Goal: Information Seeking & Learning: Check status

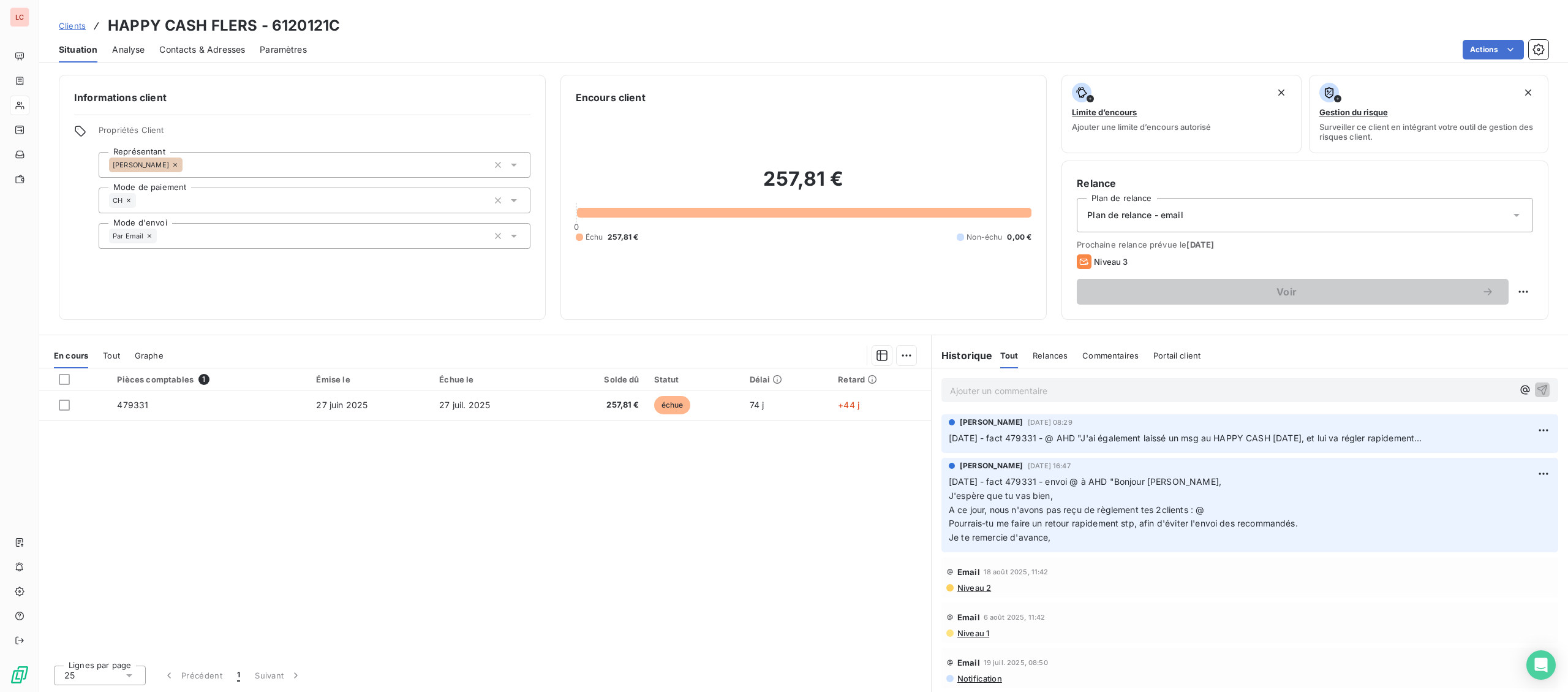
click at [1165, 395] on p "Ajouter un commentaire ﻿" at bounding box center [1231, 391] width 563 height 16
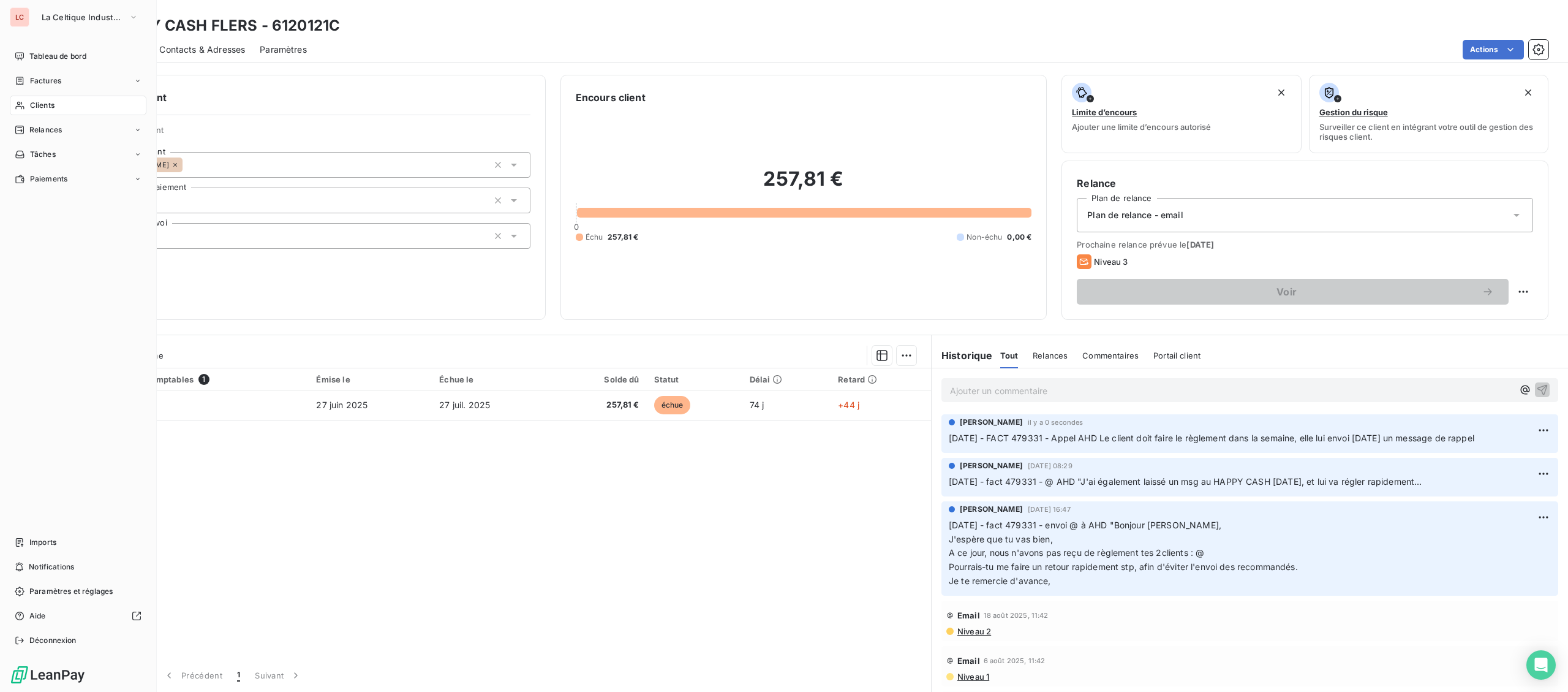
click at [19, 103] on icon at bounding box center [20, 105] width 10 height 9
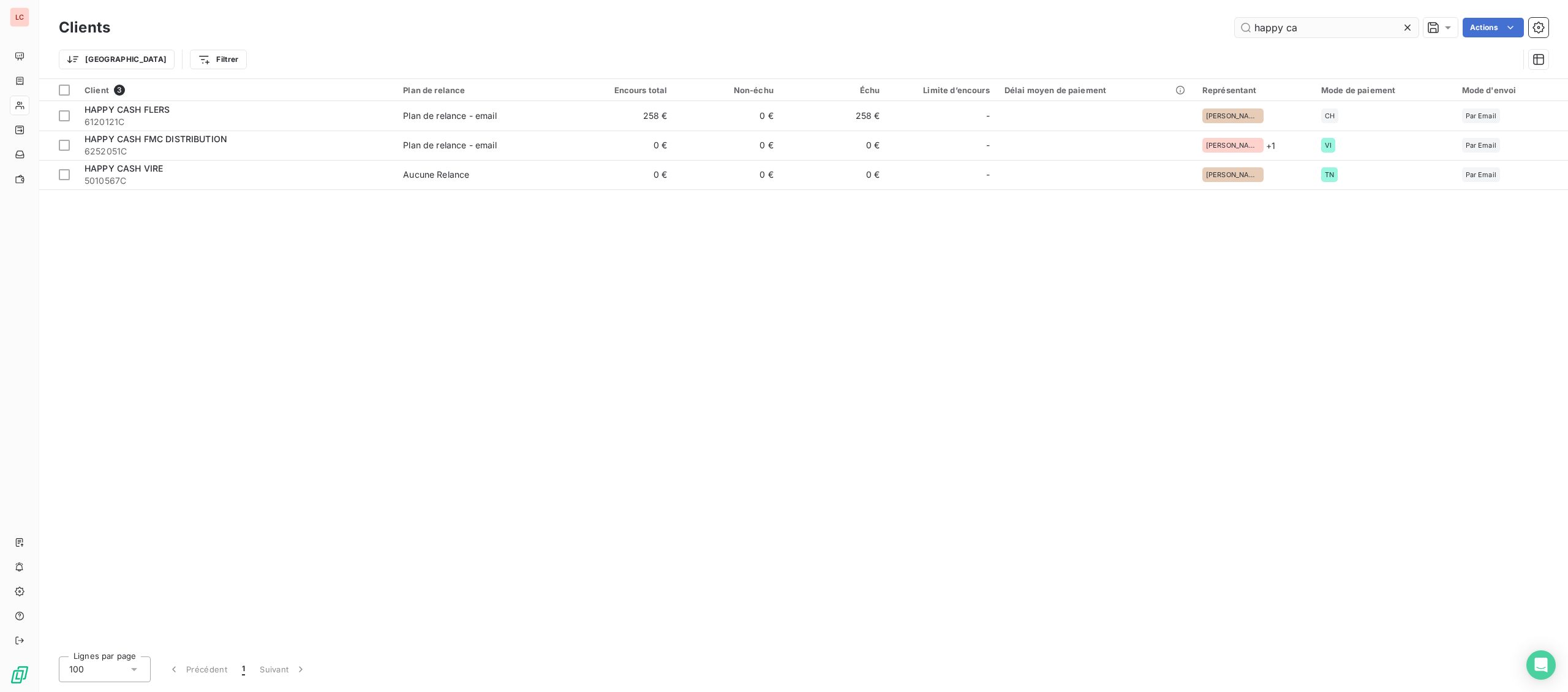
drag, startPoint x: 1350, startPoint y: 20, endPoint x: 1097, endPoint y: 9, distance: 253.2
click at [1235, 18] on input "happy ca" at bounding box center [1327, 27] width 184 height 20
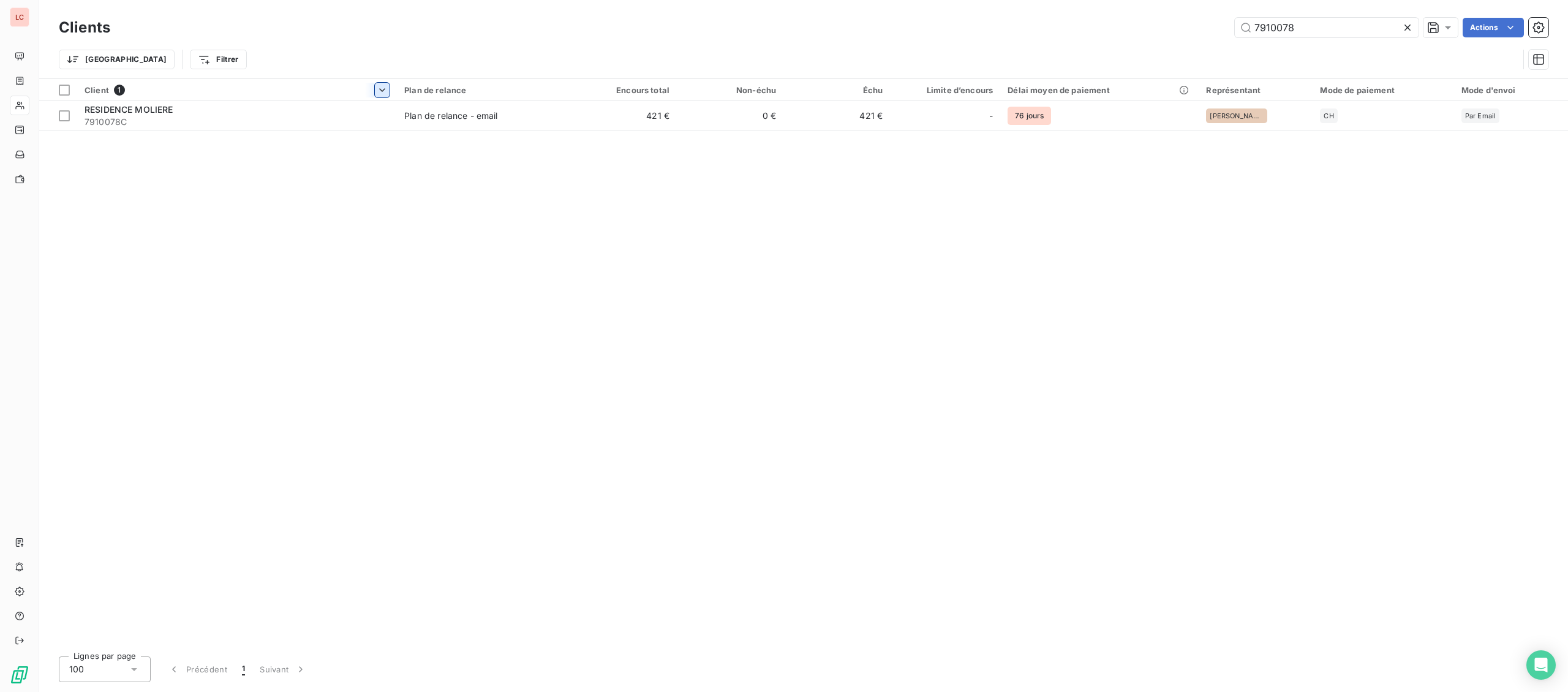
type input "7910078"
click at [380, 97] on html "LC Clients 7910078 Actions Trier Filtrer Client 1 Plan de relance Encours total…" at bounding box center [784, 346] width 1568 height 692
click at [464, 133] on html "LC Clients 7910078 Actions Trier Filtrer Client 1 Plan de relance Encours total…" at bounding box center [784, 346] width 1568 height 692
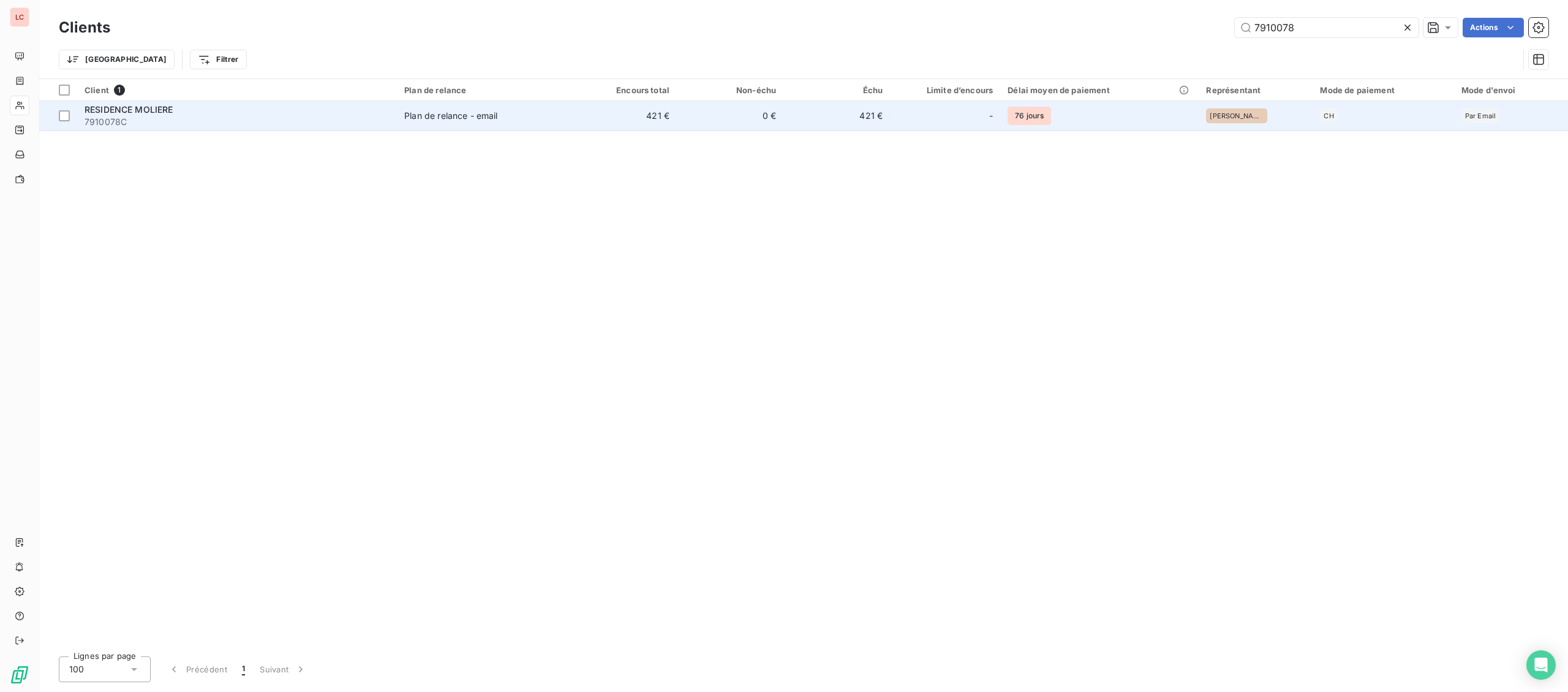
click at [466, 122] on td "Plan de relance - email" at bounding box center [483, 115] width 173 height 29
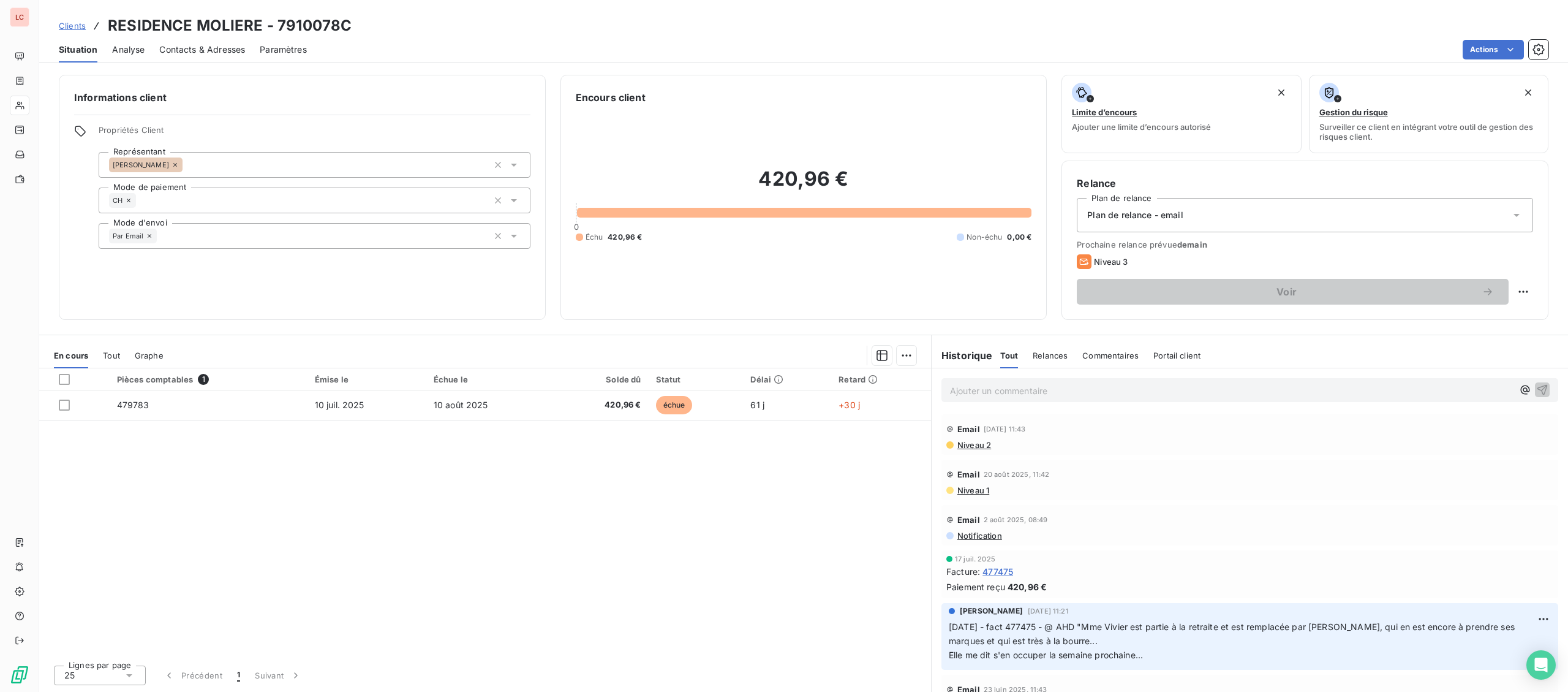
click at [1085, 391] on p "Ajouter un commentaire ﻿" at bounding box center [1231, 391] width 563 height 16
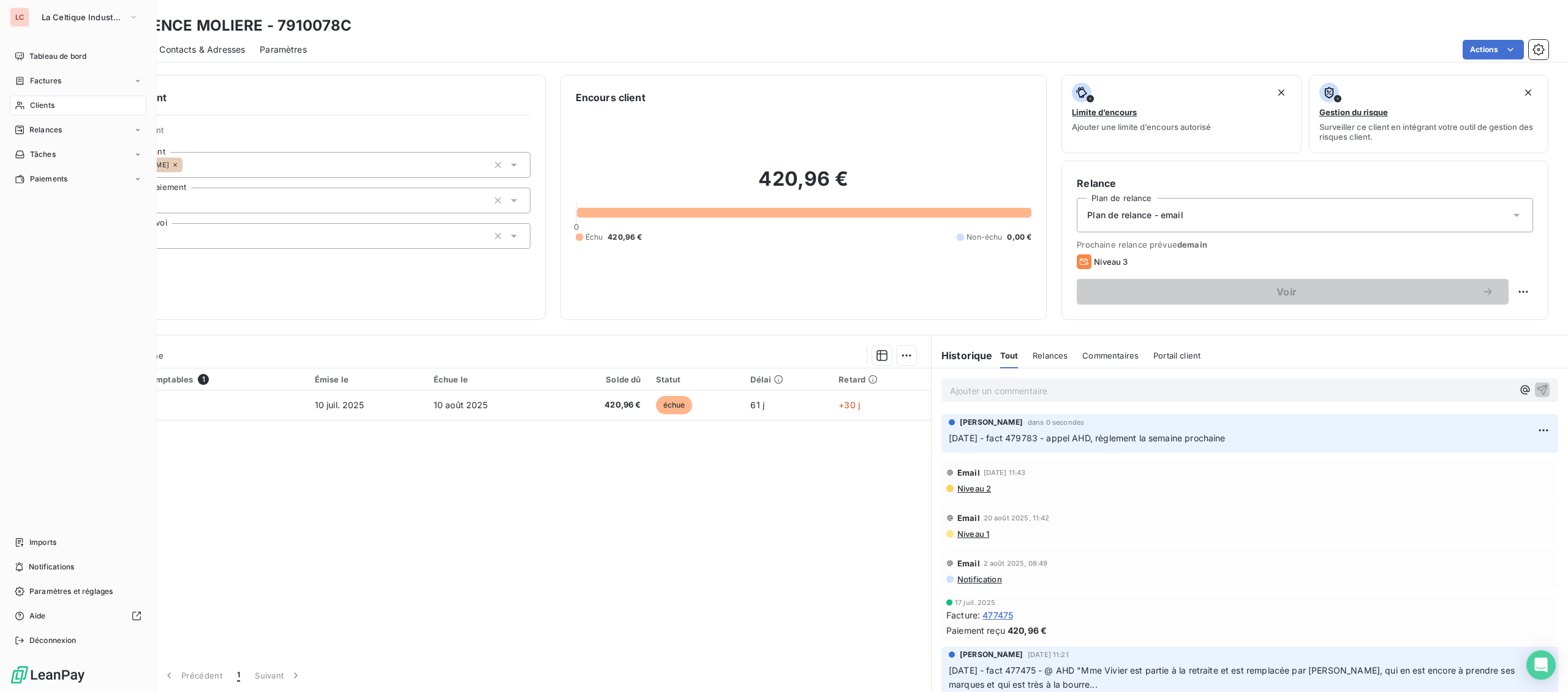
click at [31, 102] on span "Clients" at bounding box center [42, 105] width 24 height 11
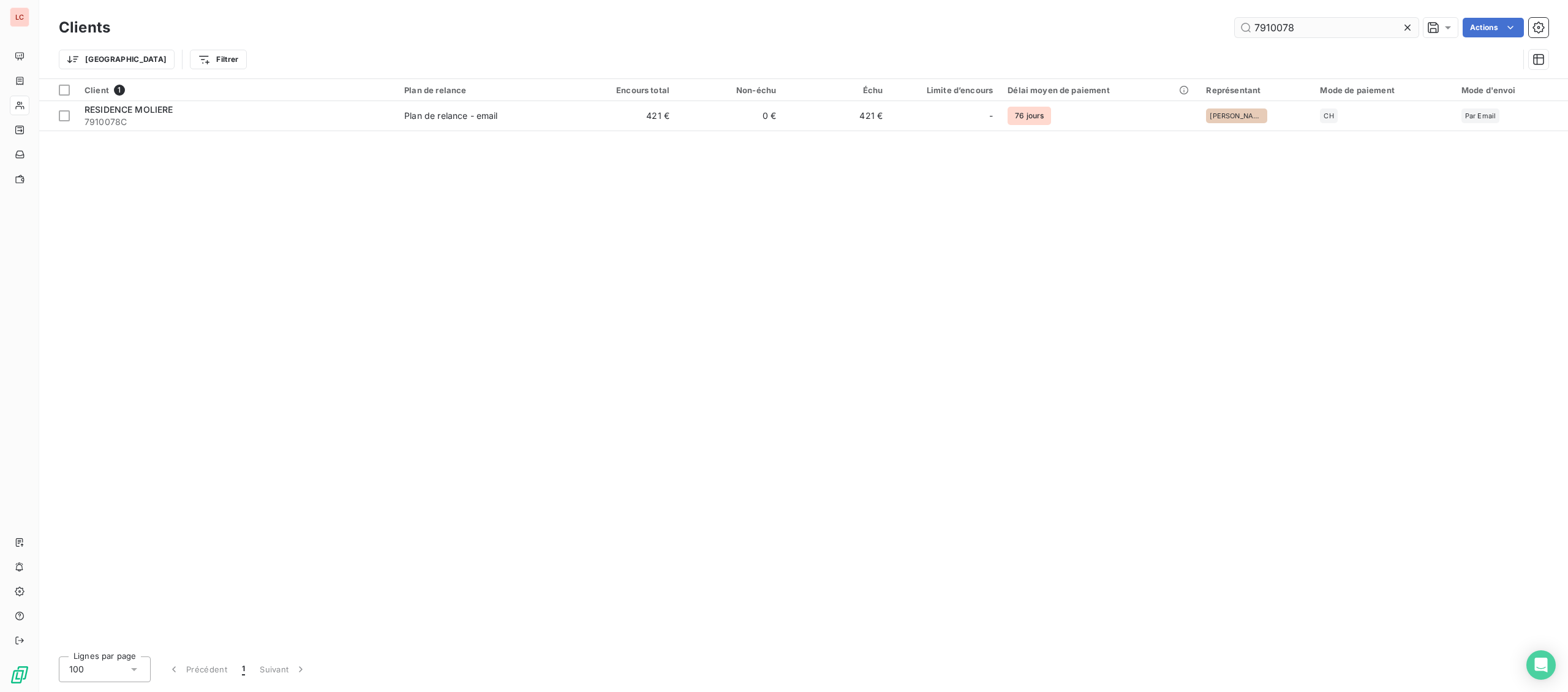
drag, startPoint x: 1351, startPoint y: 27, endPoint x: 1193, endPoint y: 24, distance: 158.0
click at [1235, 24] on input "7910078" at bounding box center [1327, 27] width 184 height 20
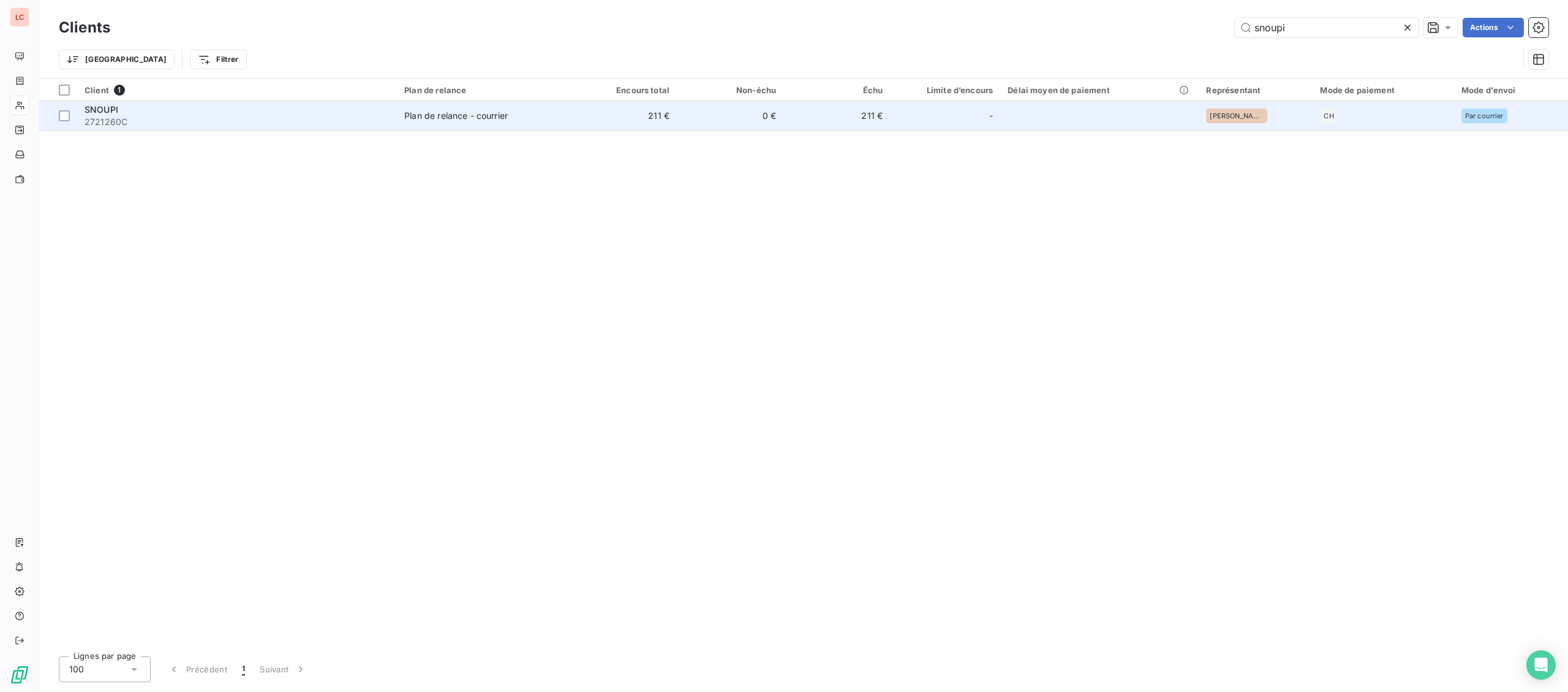
type input "snoupi"
click at [596, 103] on td "211 €" at bounding box center [624, 115] width 107 height 29
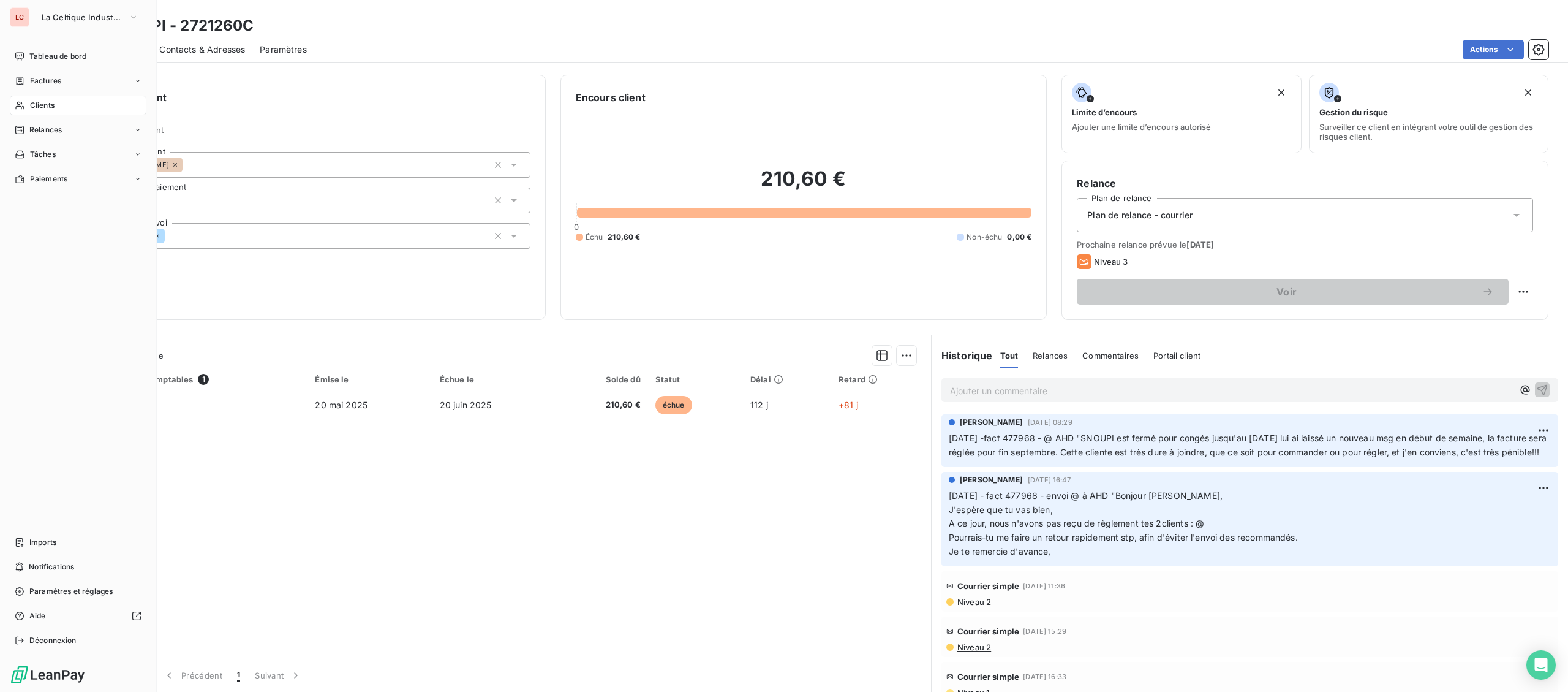
click at [47, 100] on div "Clients" at bounding box center [78, 105] width 136 height 20
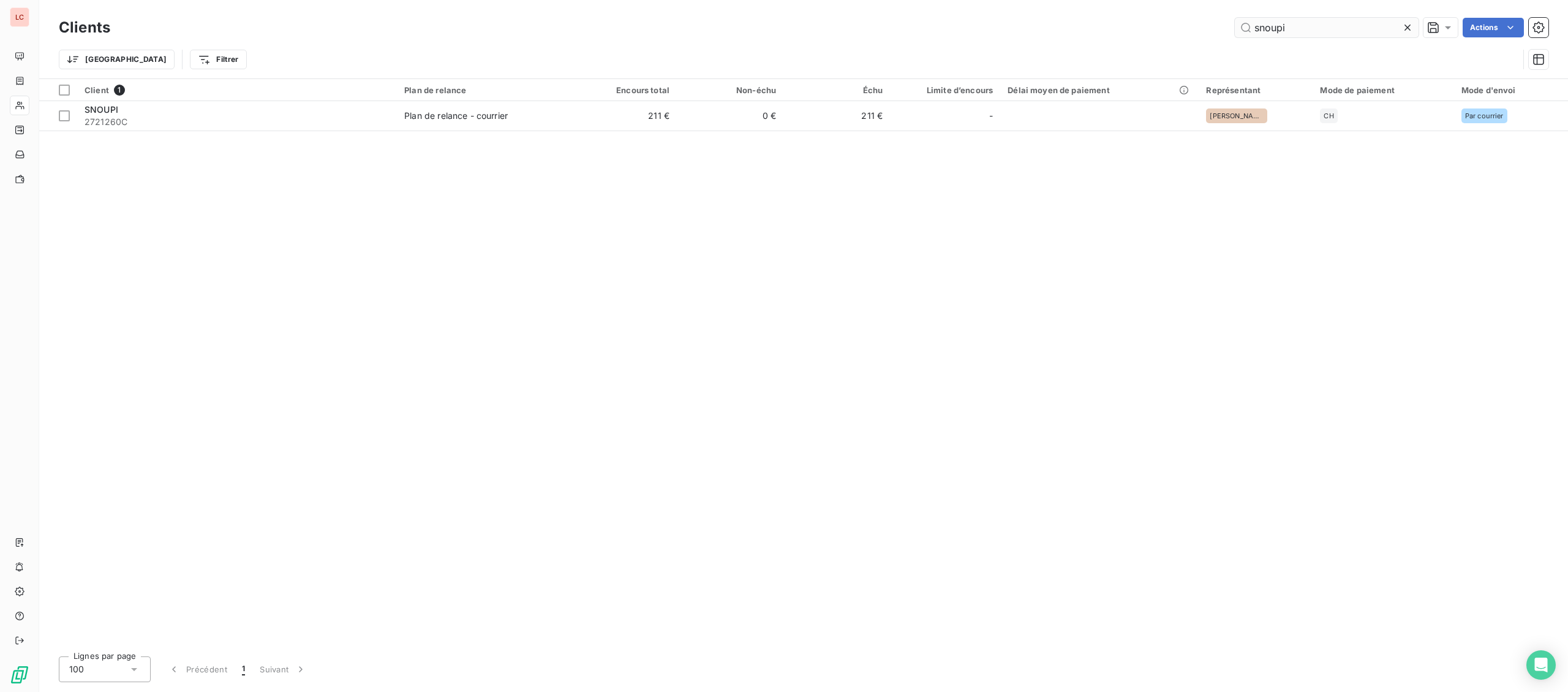
drag, startPoint x: 1314, startPoint y: 39, endPoint x: 1246, endPoint y: 35, distance: 68.1
click at [1246, 35] on div "Clients snoupi Actions" at bounding box center [803, 27] width 1490 height 26
drag, startPoint x: 1341, startPoint y: 35, endPoint x: 1091, endPoint y: 36, distance: 250.0
click at [1235, 36] on input "snoupi" at bounding box center [1327, 27] width 184 height 20
type input "geosonic"
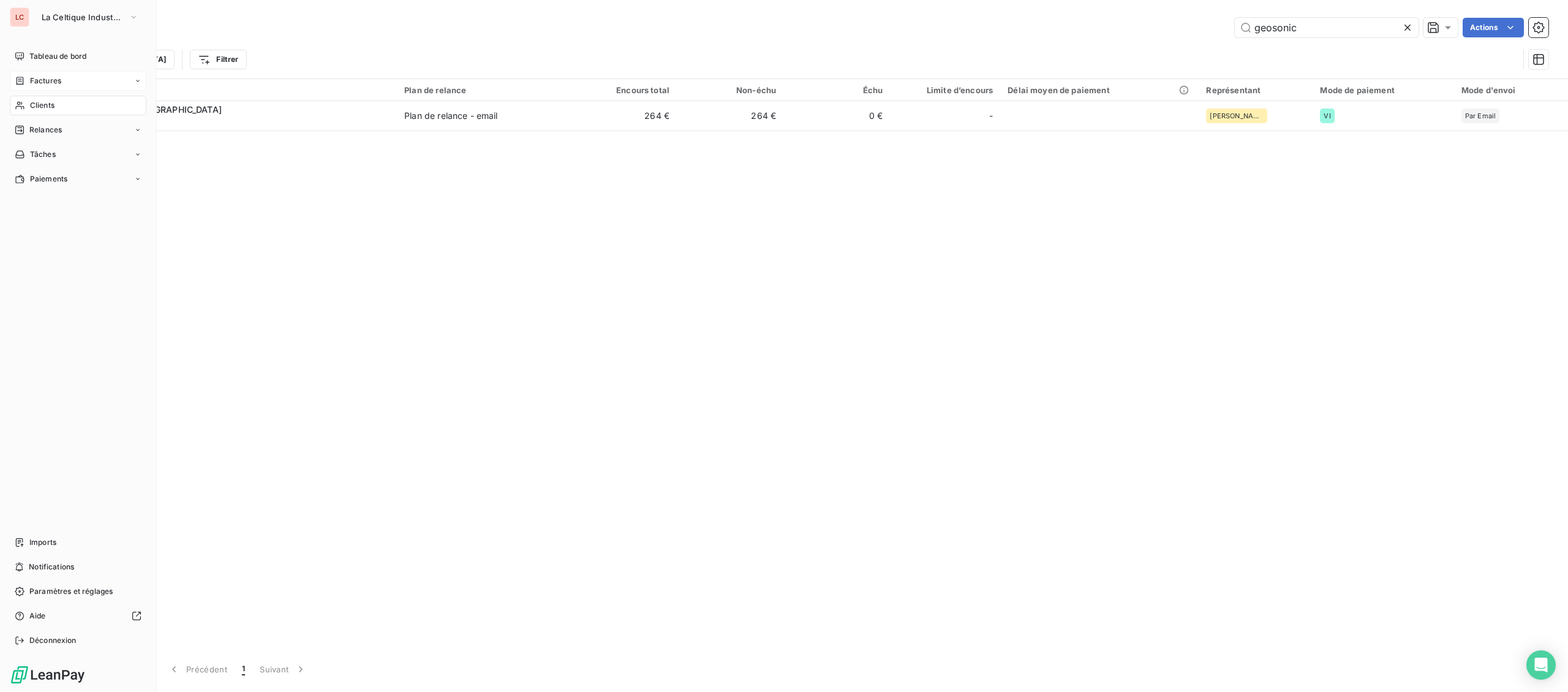
click at [32, 86] on span "Factures" at bounding box center [45, 81] width 31 height 11
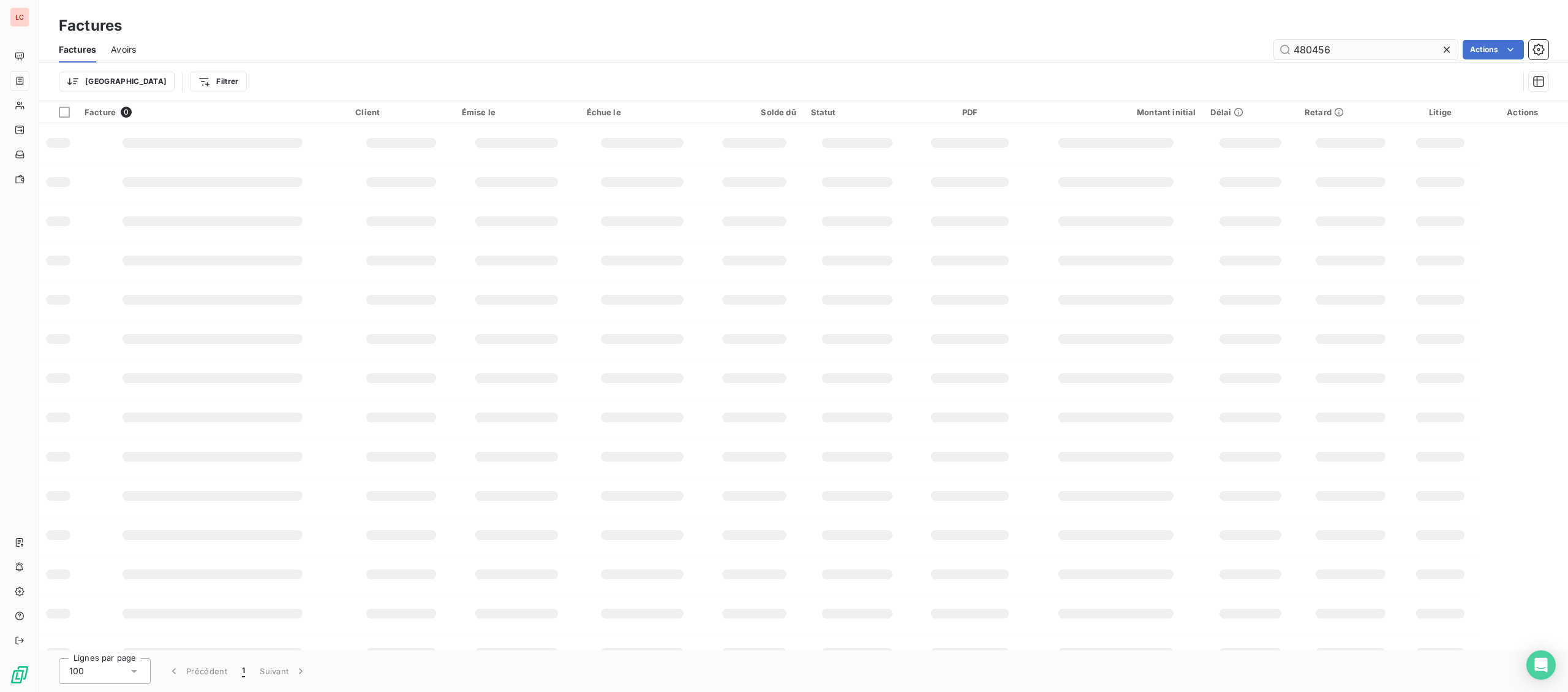
drag, startPoint x: 1330, startPoint y: 45, endPoint x: 1244, endPoint y: 46, distance: 86.0
click at [1275, 46] on input "480456" at bounding box center [1366, 49] width 184 height 20
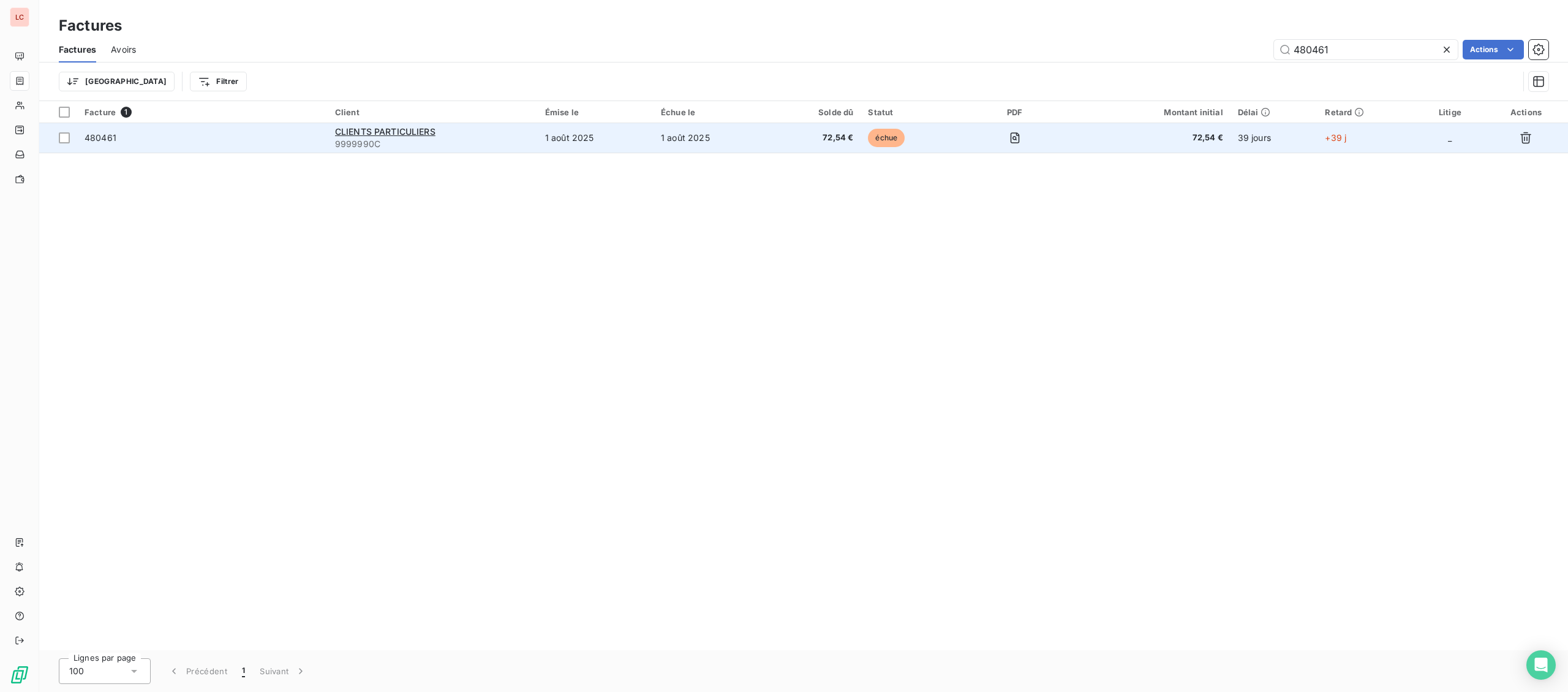
type input "480461"
click at [198, 149] on td "480461" at bounding box center [202, 137] width 250 height 29
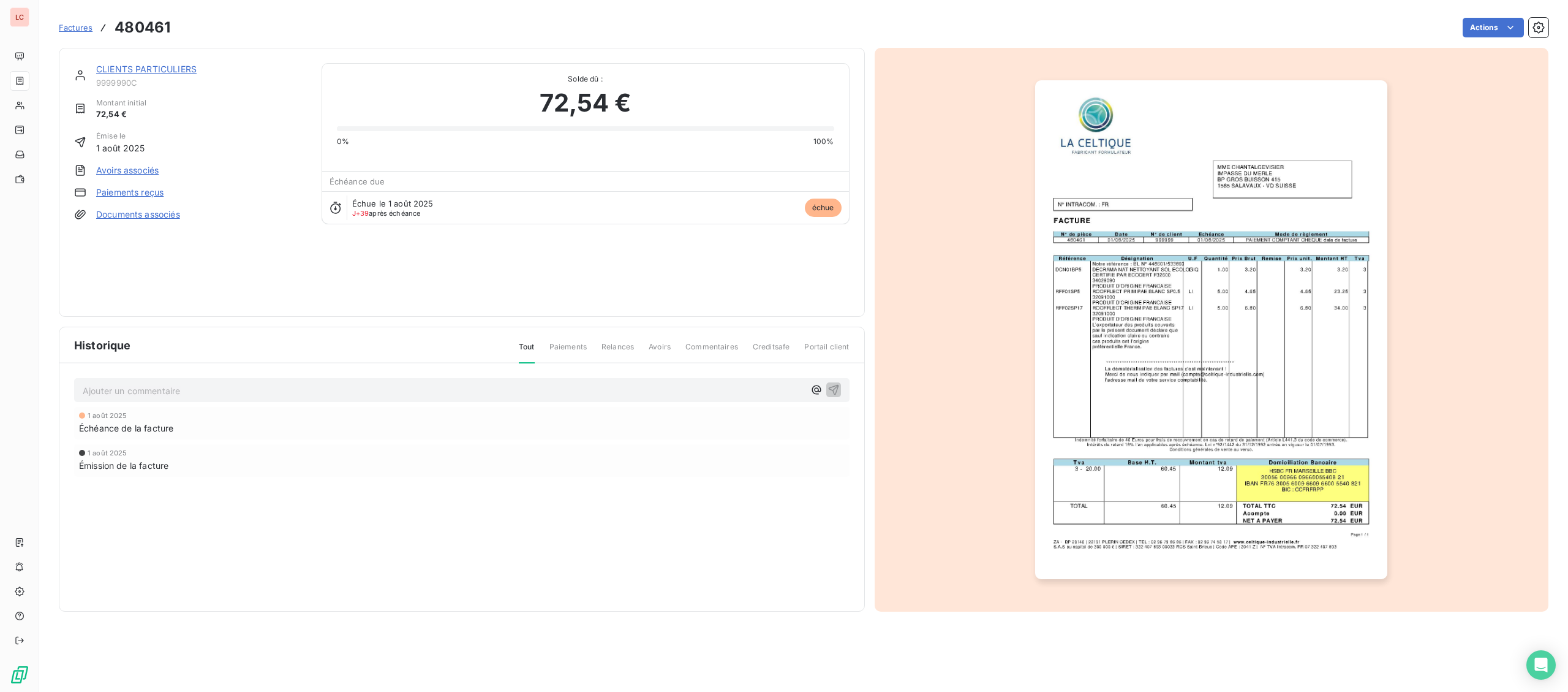
click at [157, 71] on link "CLIENTS PARTICULIERS" at bounding box center [147, 68] width 100 height 10
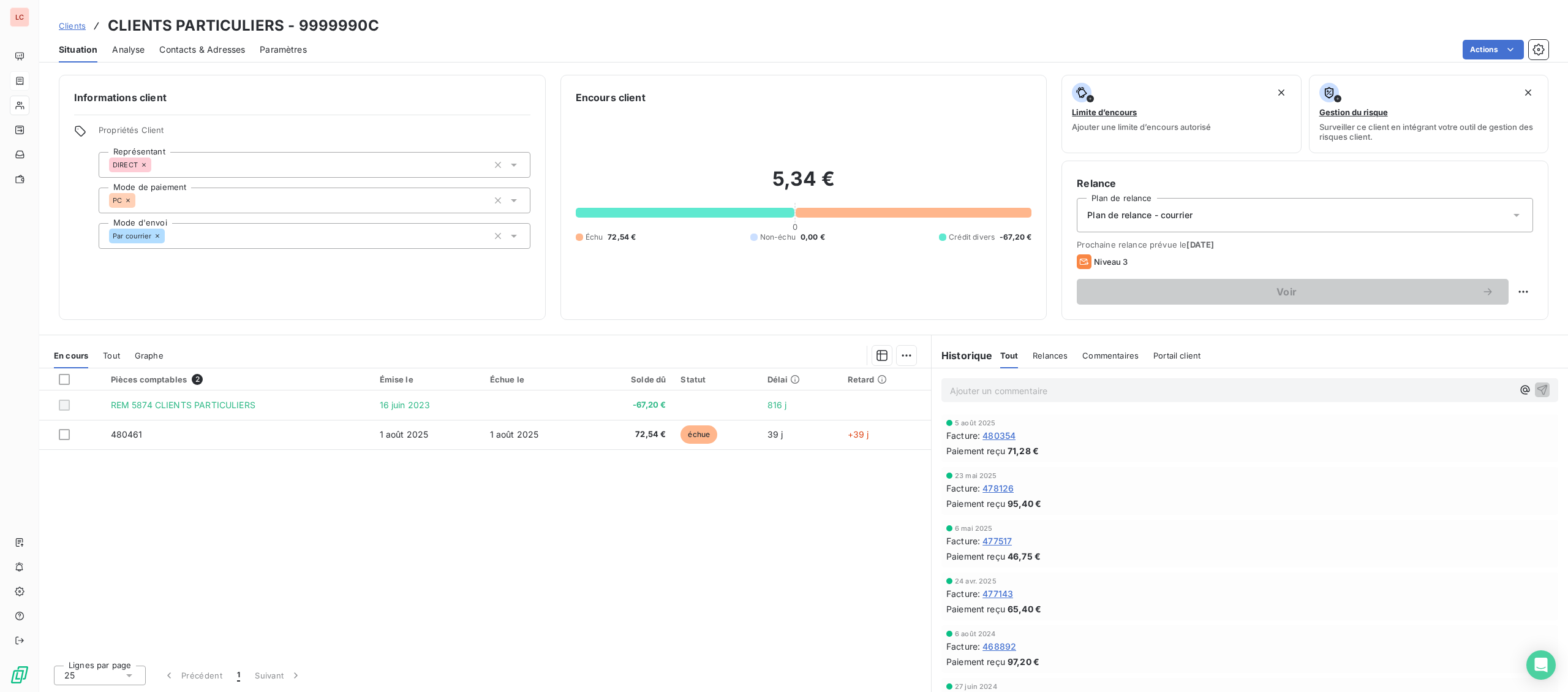
click at [978, 377] on div "Ajouter un commentaire ﻿" at bounding box center [1250, 389] width 636 height 43
click at [978, 385] on p "Ajouter un commentaire ﻿" at bounding box center [1231, 391] width 563 height 16
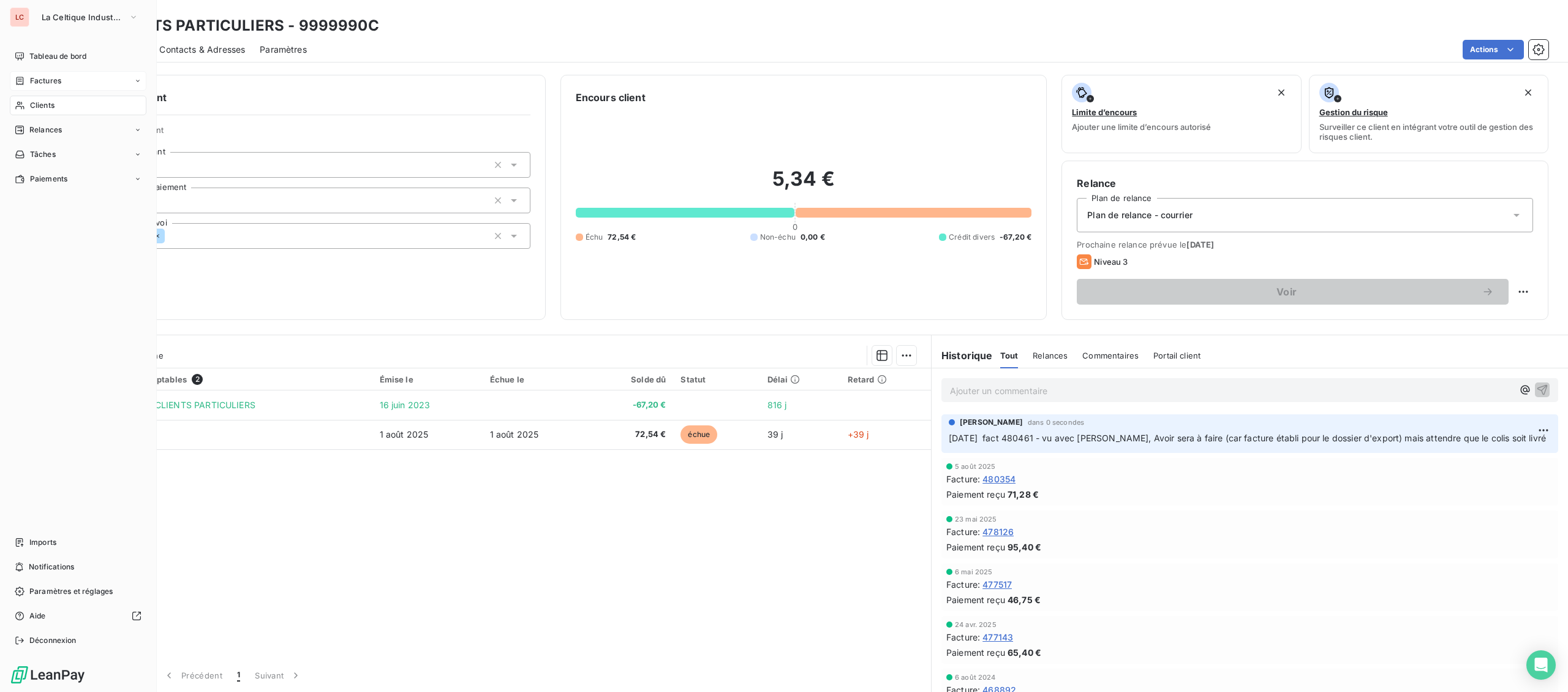
click at [53, 105] on span "Clients" at bounding box center [42, 105] width 24 height 11
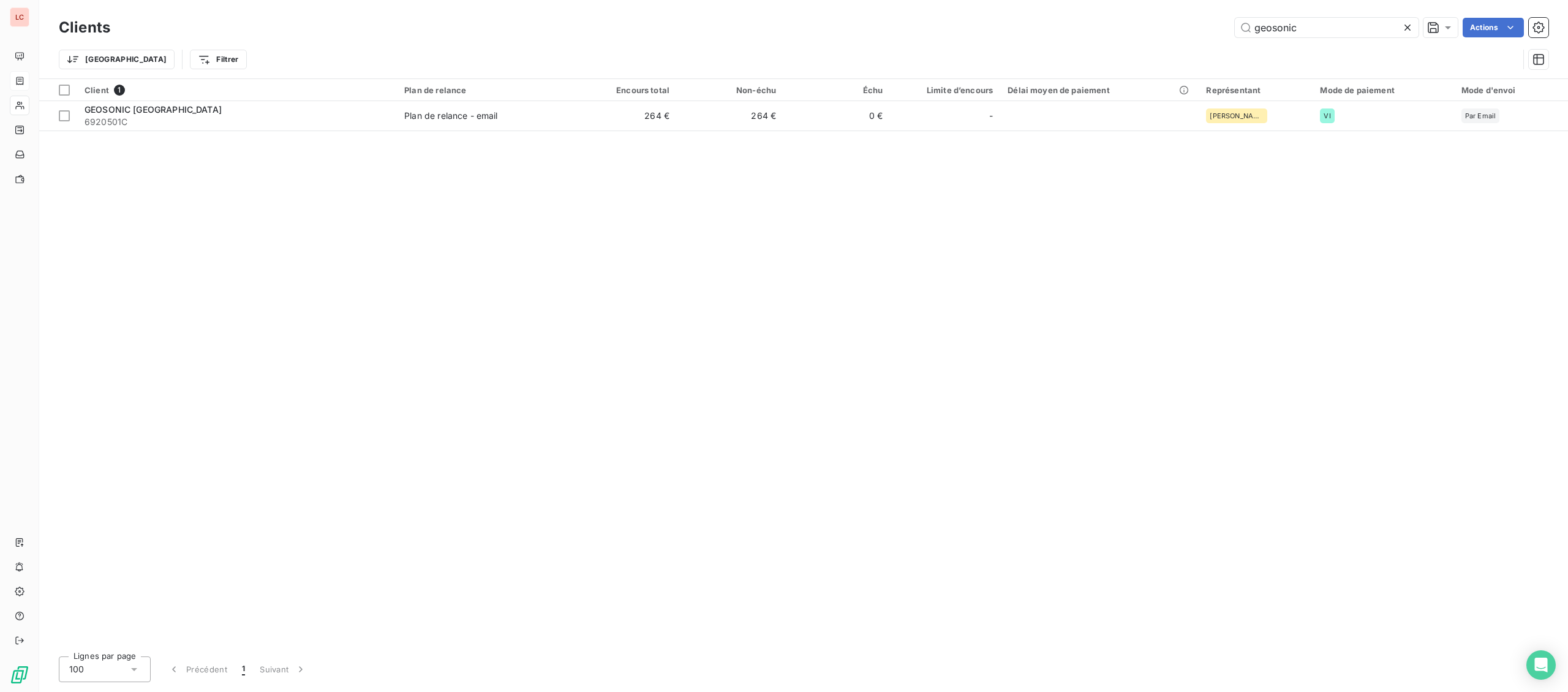
drag, startPoint x: 1307, startPoint y: 24, endPoint x: 1152, endPoint y: 24, distance: 155.0
click at [1235, 24] on input "geosonic" at bounding box center [1327, 27] width 184 height 20
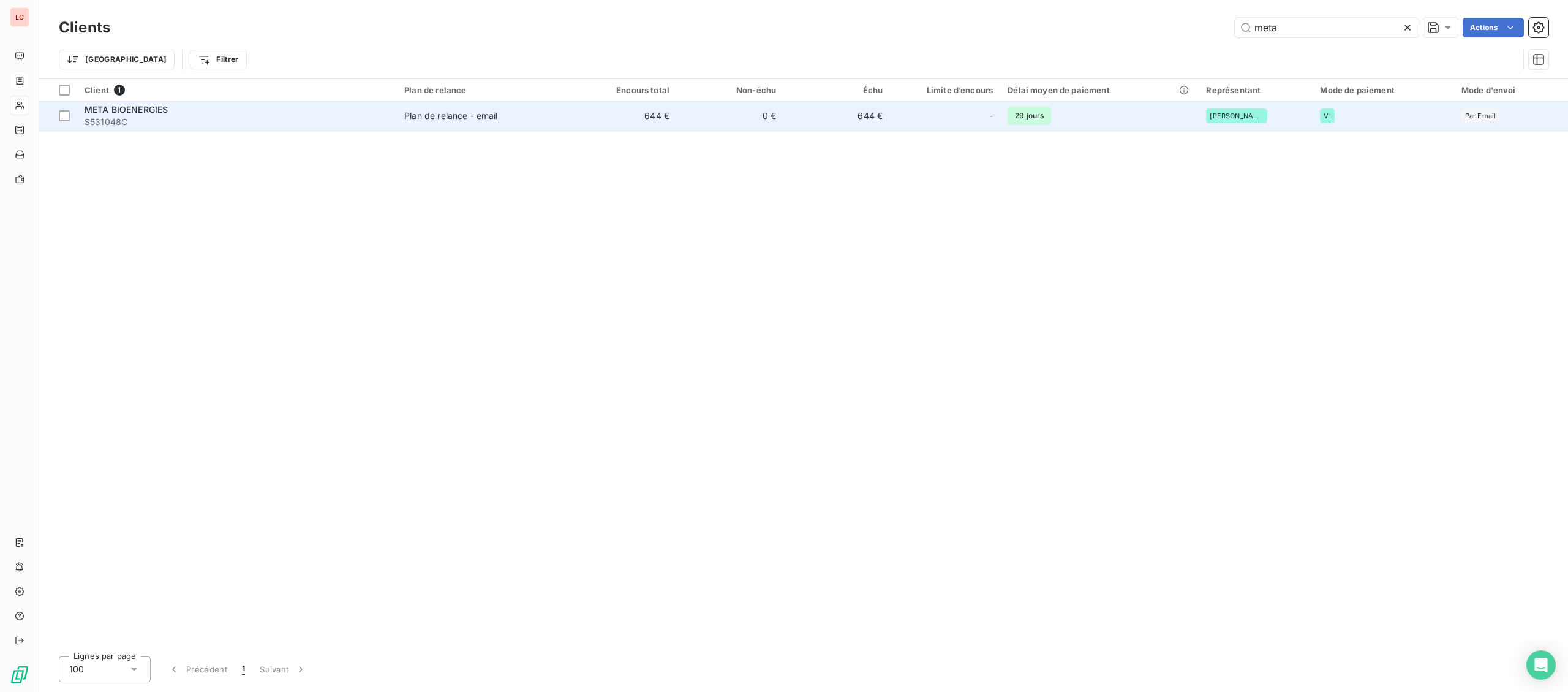
type input "meta"
click at [319, 127] on span "S531048C" at bounding box center [237, 122] width 305 height 13
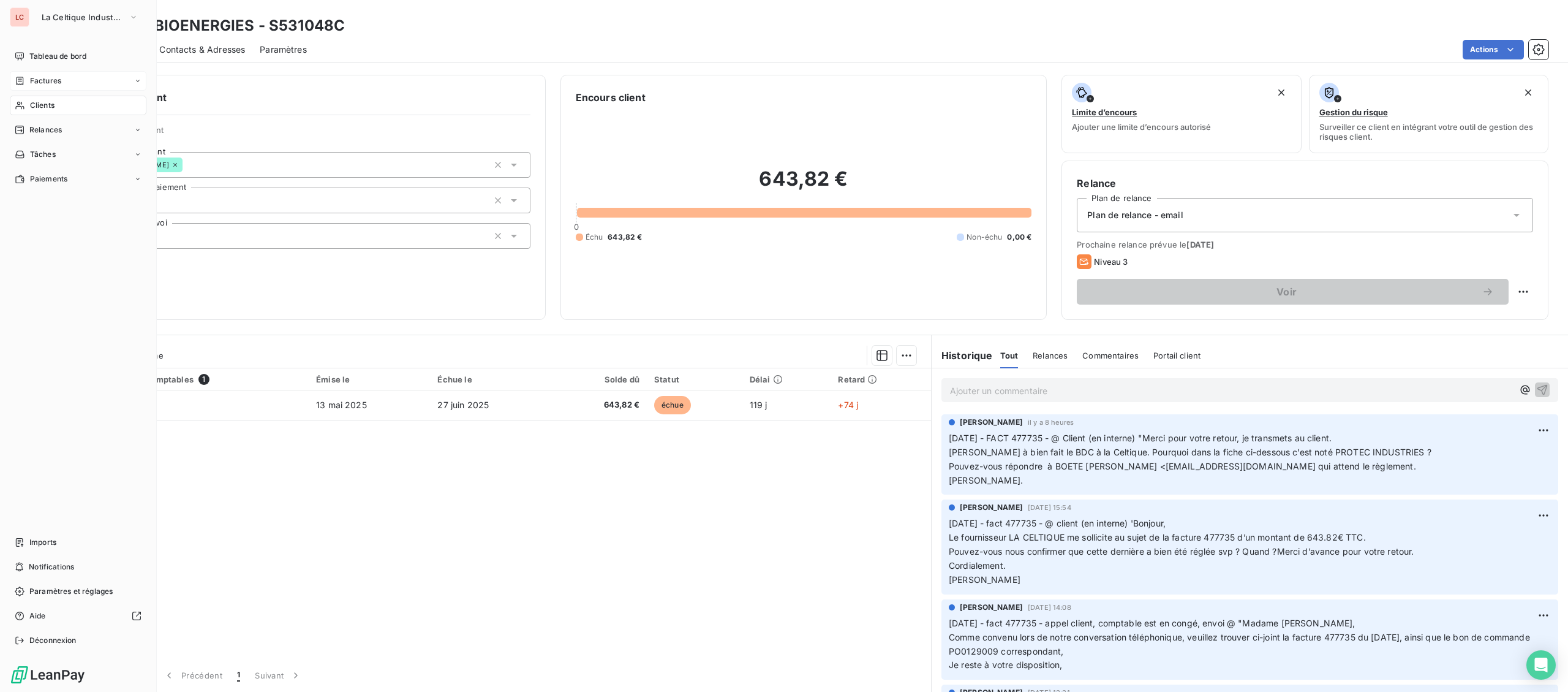
click at [105, 105] on div "Clients" at bounding box center [78, 105] width 136 height 20
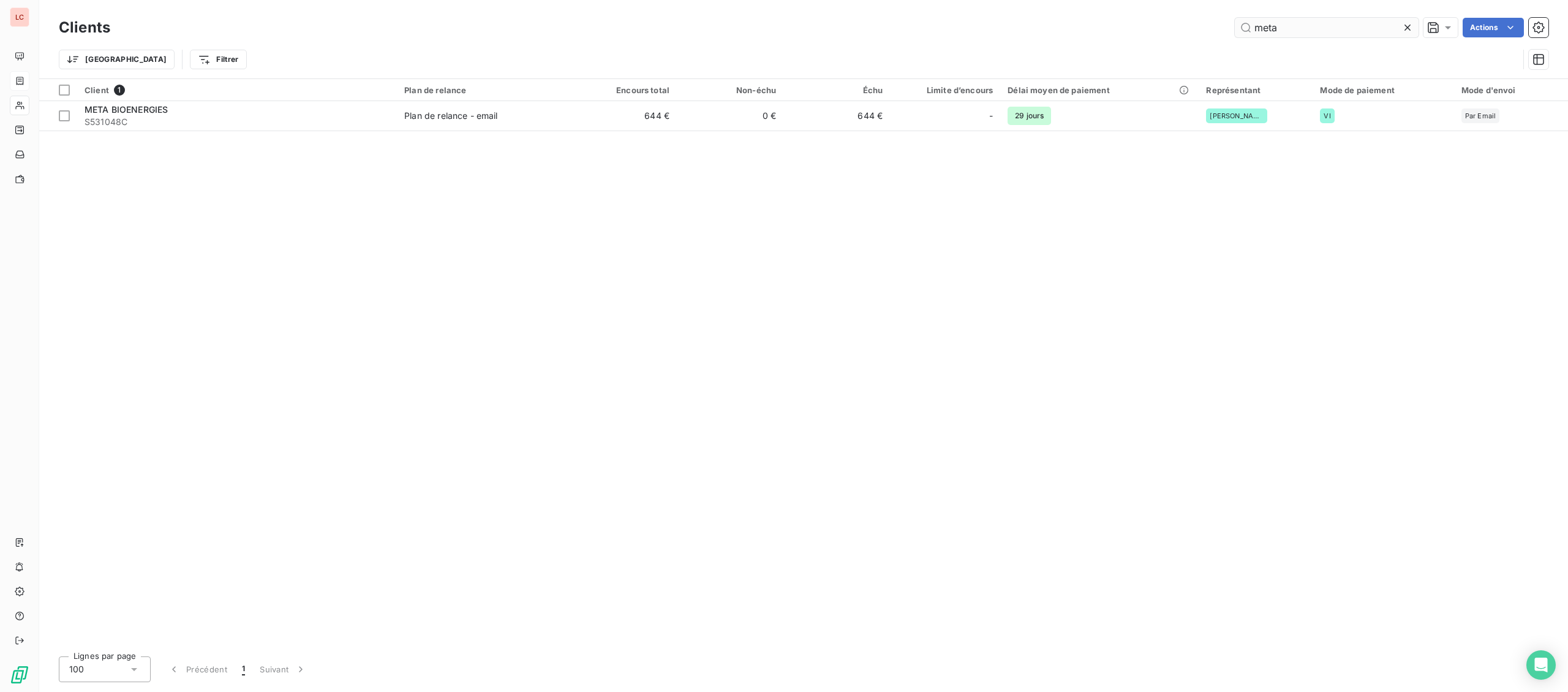
drag, startPoint x: 1320, startPoint y: 25, endPoint x: 1141, endPoint y: 30, distance: 179.1
click at [1235, 30] on input "meta" at bounding box center [1327, 27] width 184 height 20
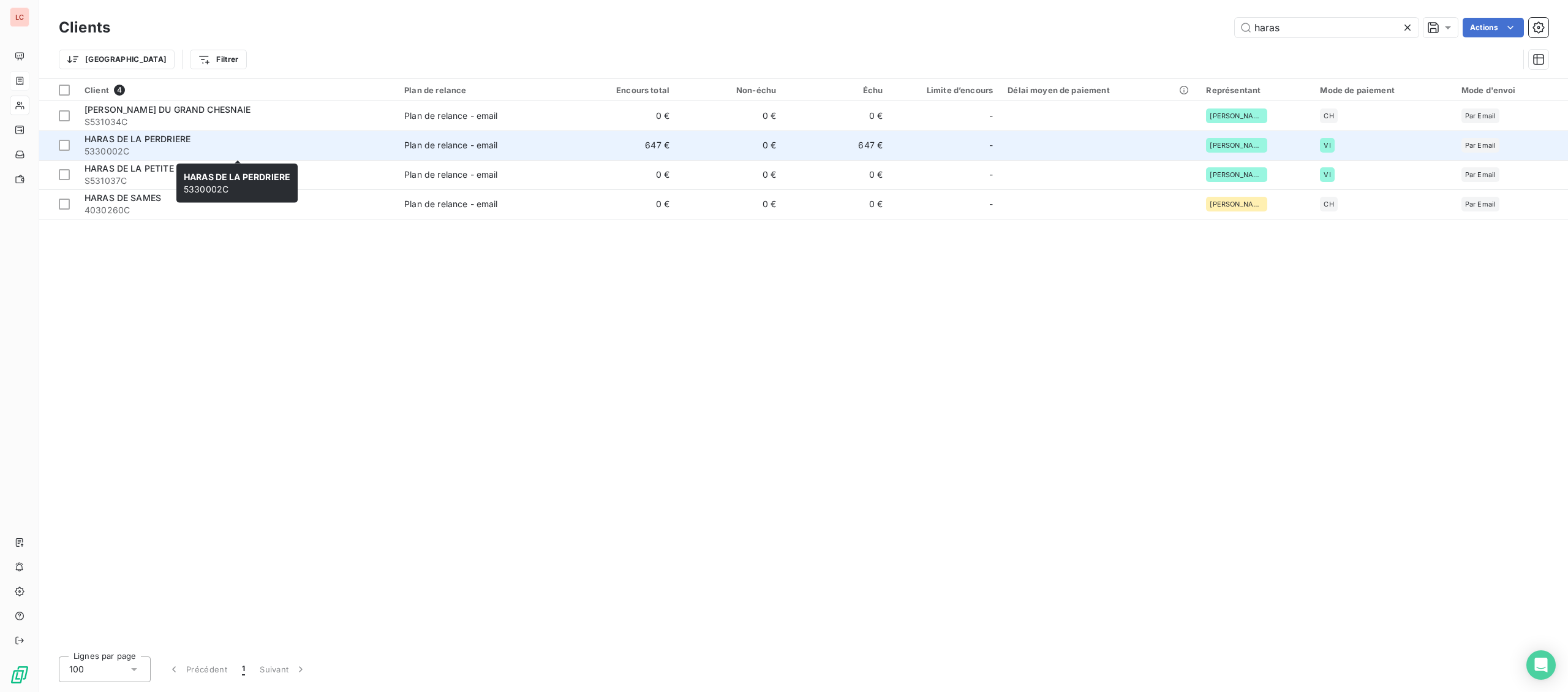
type input "haras"
click at [248, 149] on span "5330002C" at bounding box center [237, 151] width 305 height 13
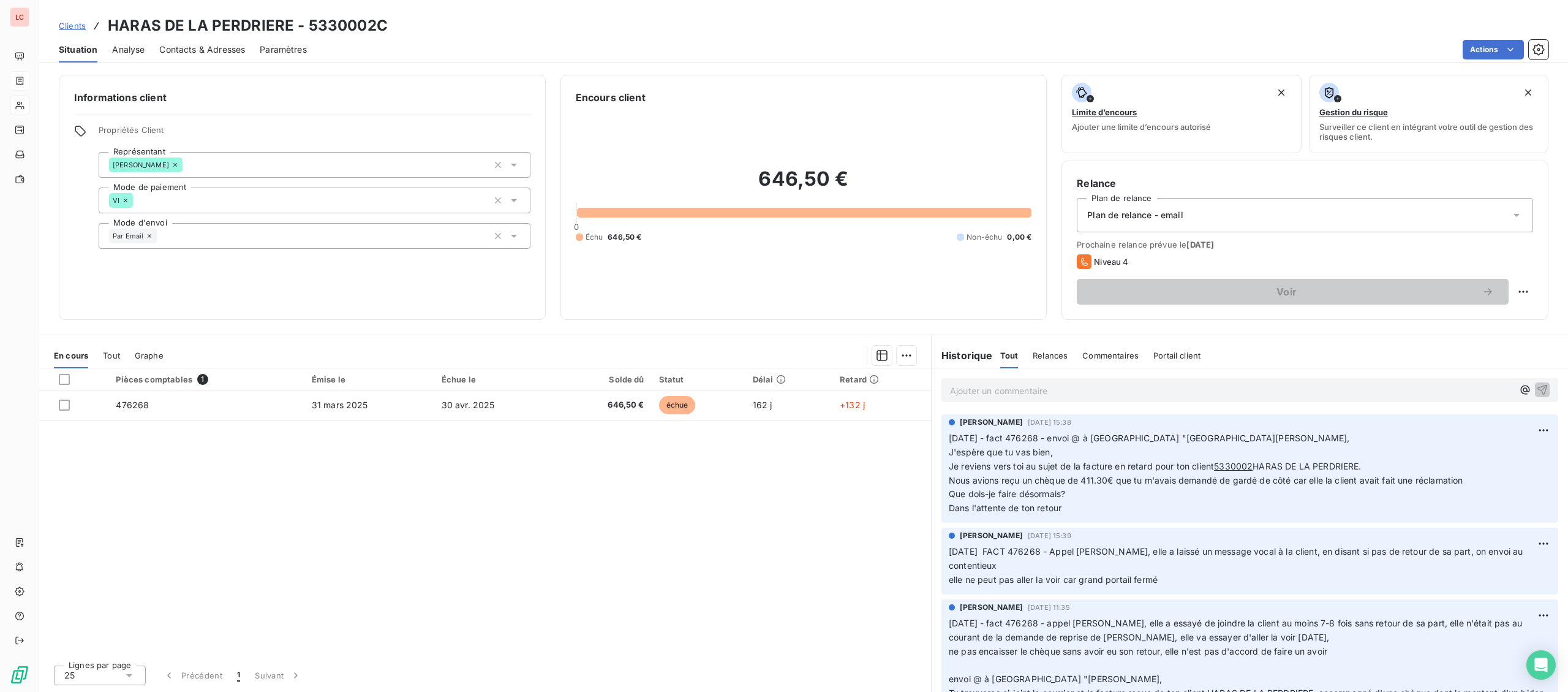
click at [58, 95] on div "Informations client Propriétés Client Représentant [PERSON_NAME] Mode de paieme…" at bounding box center [803, 197] width 1529 height 245
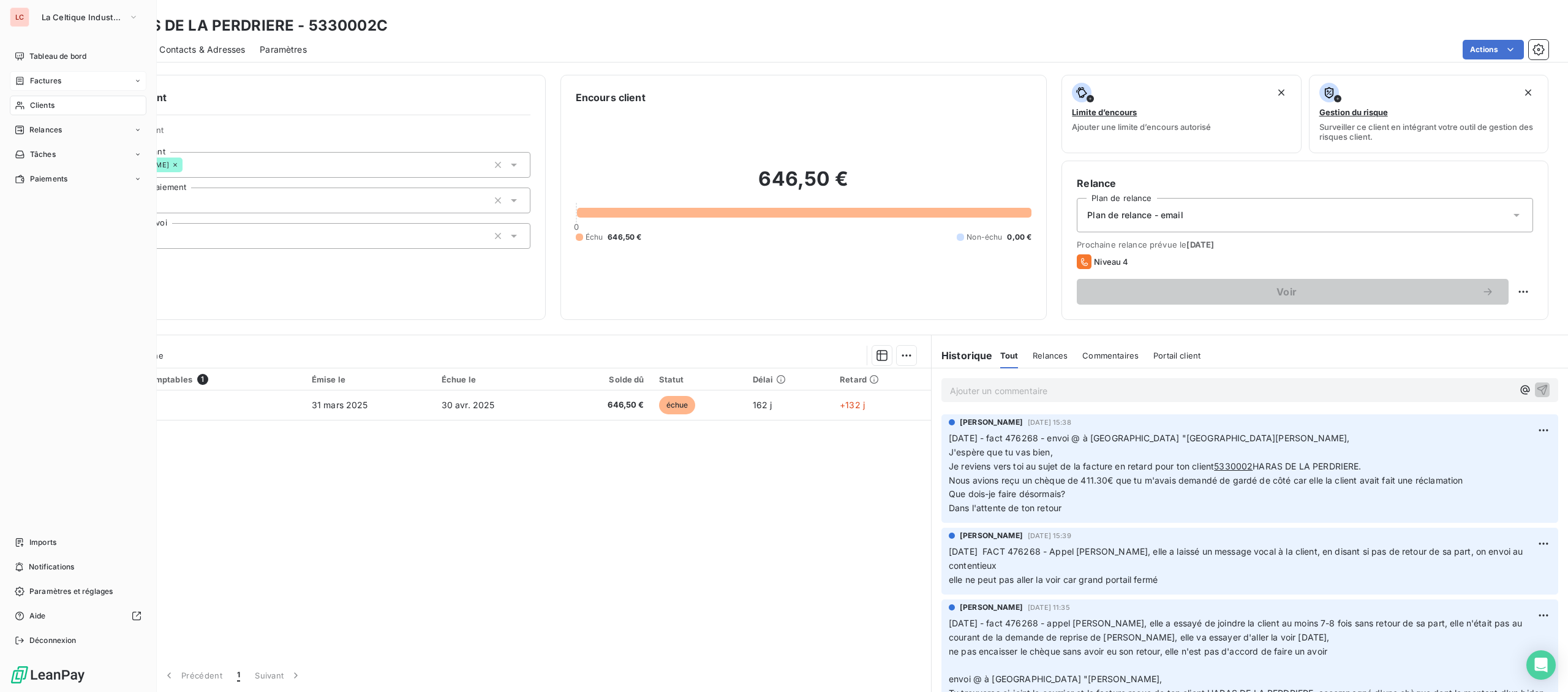
click at [32, 111] on span "Clients" at bounding box center [42, 105] width 24 height 11
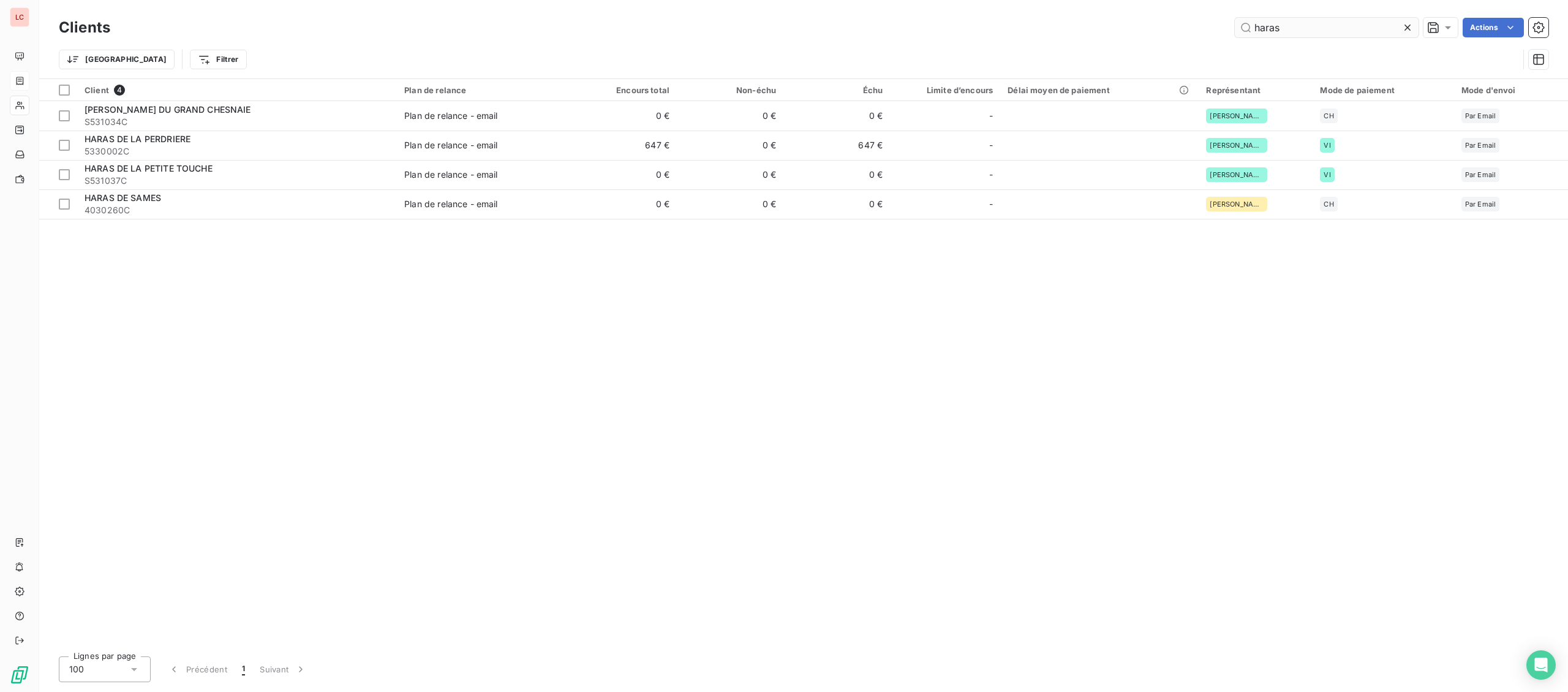
drag, startPoint x: 1303, startPoint y: 21, endPoint x: 1121, endPoint y: 34, distance: 182.5
click at [1235, 34] on input "haras" at bounding box center [1327, 27] width 184 height 20
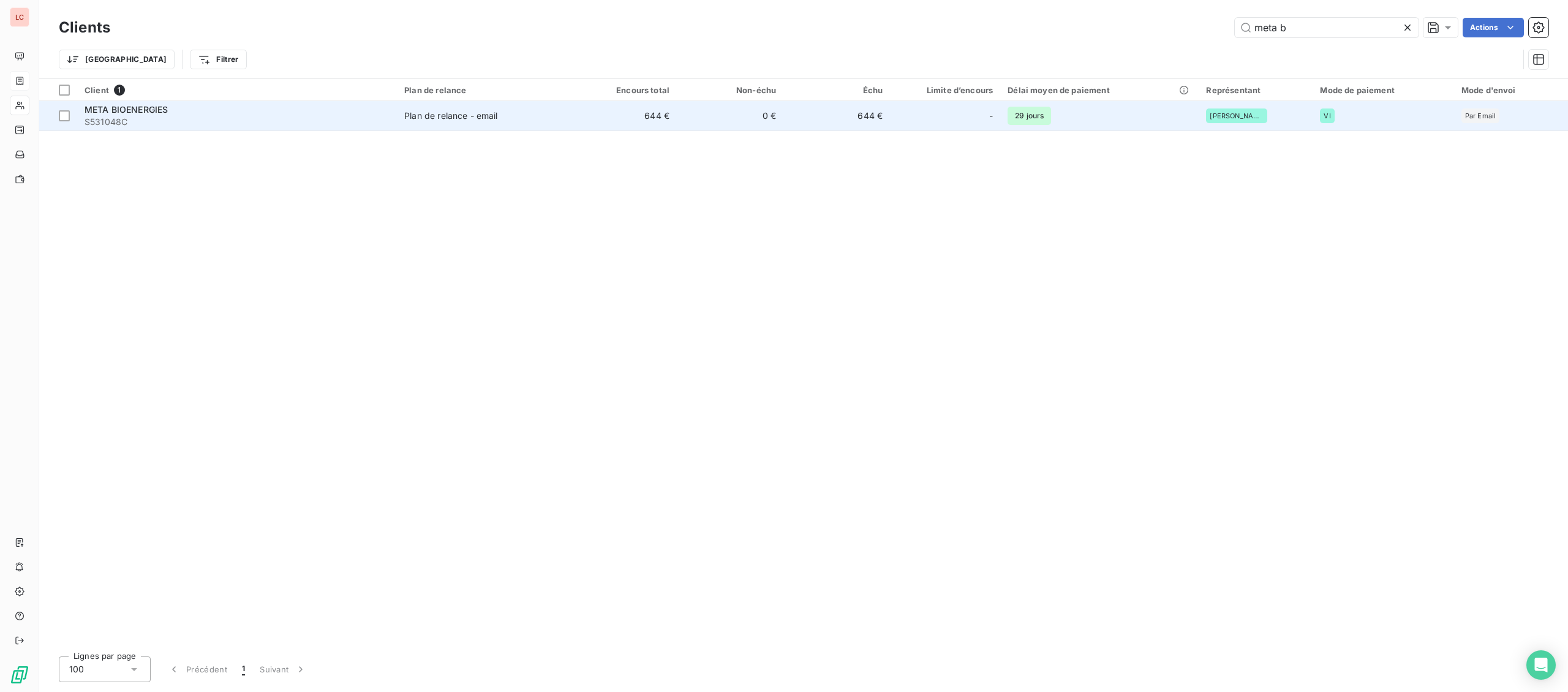
type input "meta b"
click at [400, 108] on td "Plan de relance - email" at bounding box center [483, 115] width 173 height 29
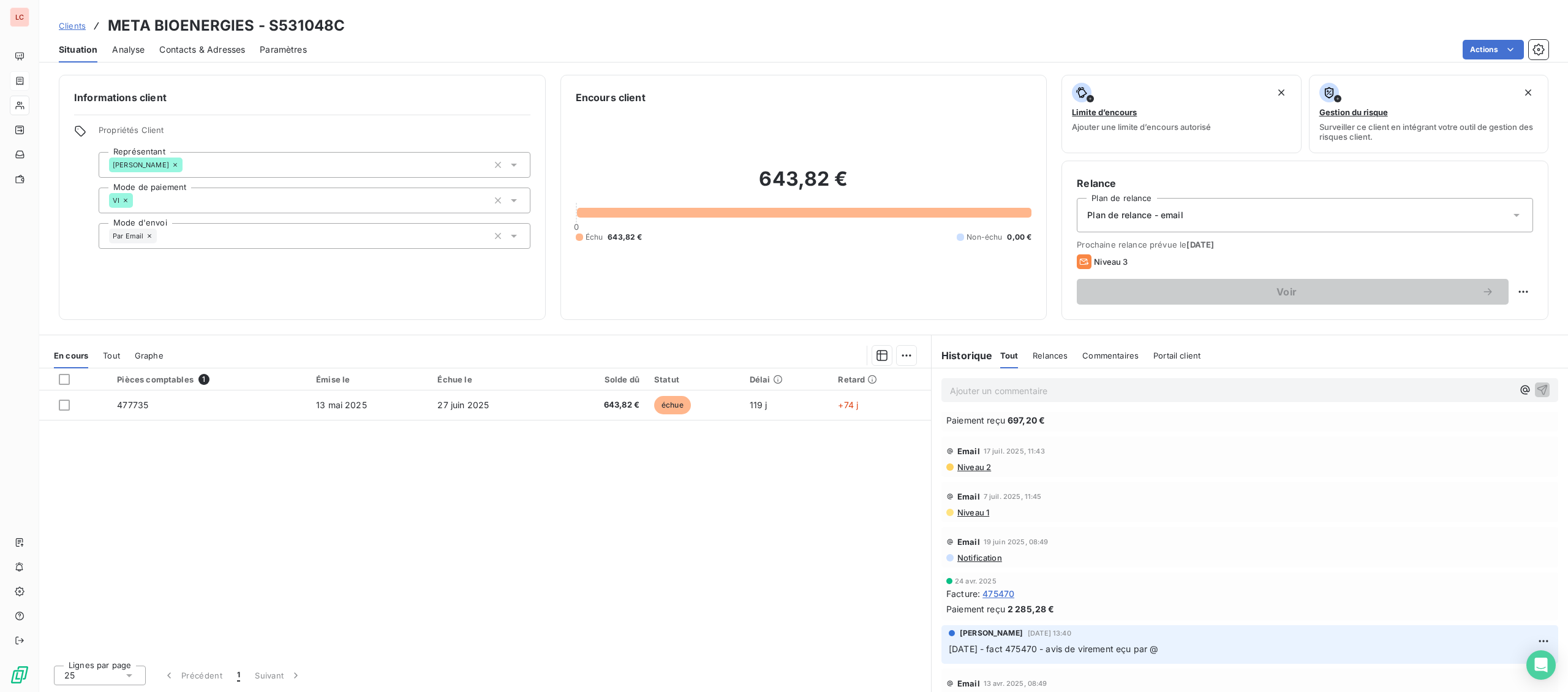
scroll to position [382, 0]
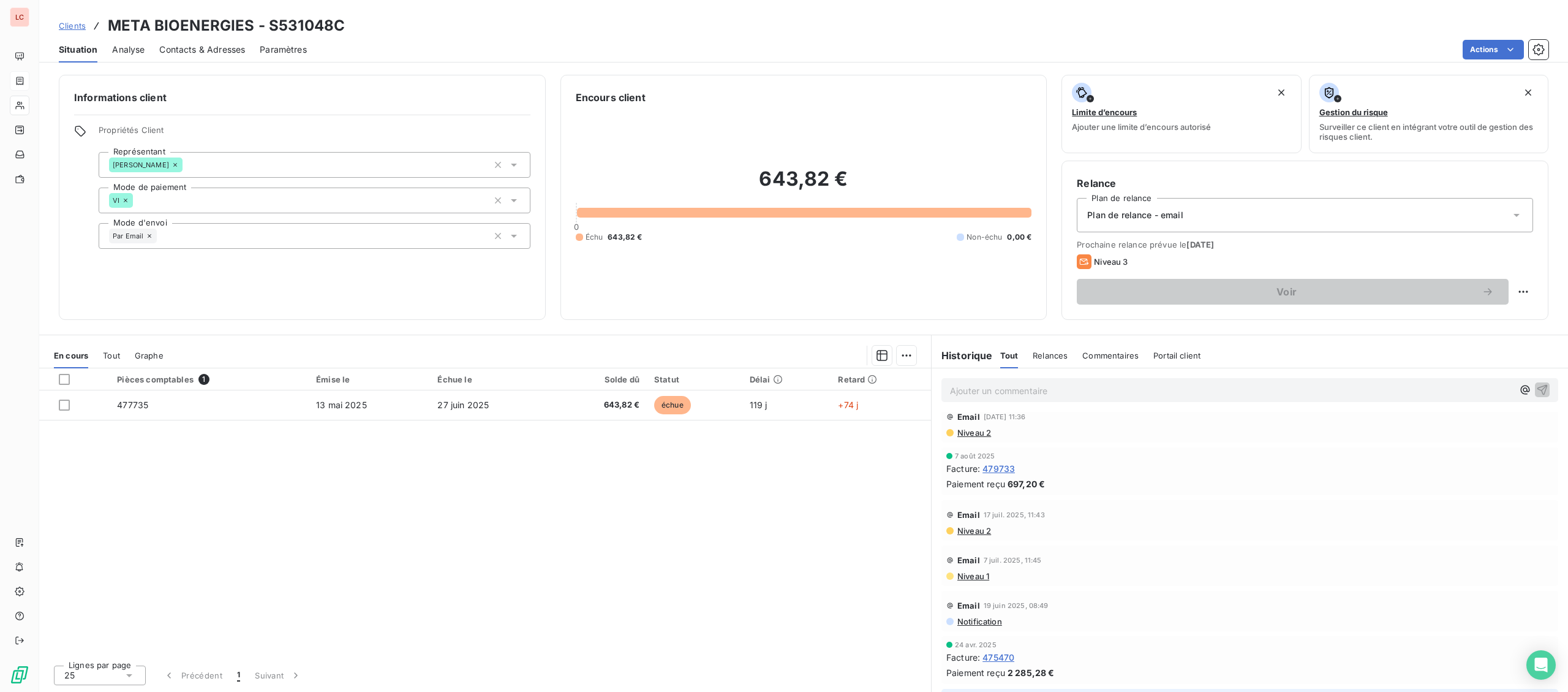
click at [1011, 468] on span "479733" at bounding box center [999, 468] width 32 height 13
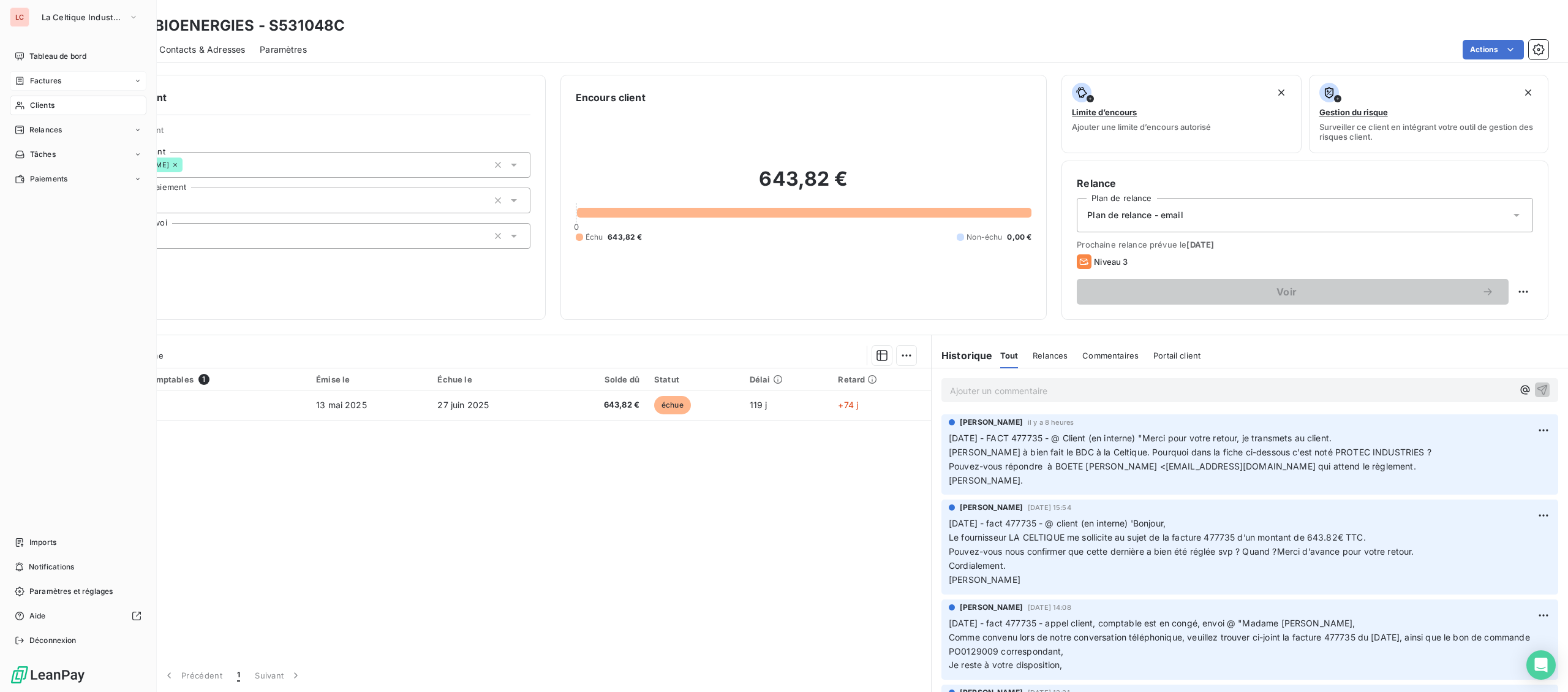
click at [42, 103] on span "Clients" at bounding box center [42, 105] width 24 height 11
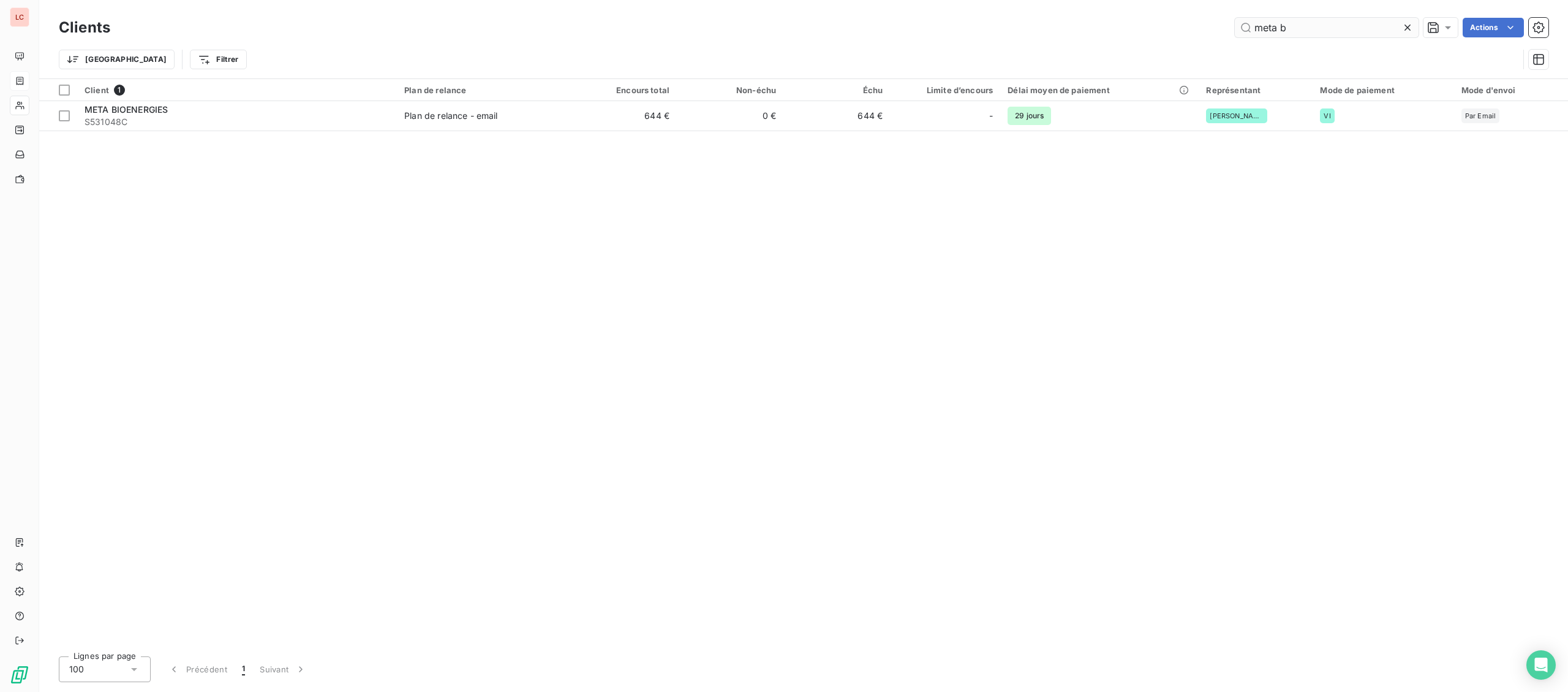
drag, startPoint x: 1294, startPoint y: 24, endPoint x: 1208, endPoint y: 9, distance: 87.3
click at [1235, 18] on input "meta b" at bounding box center [1327, 27] width 184 height 20
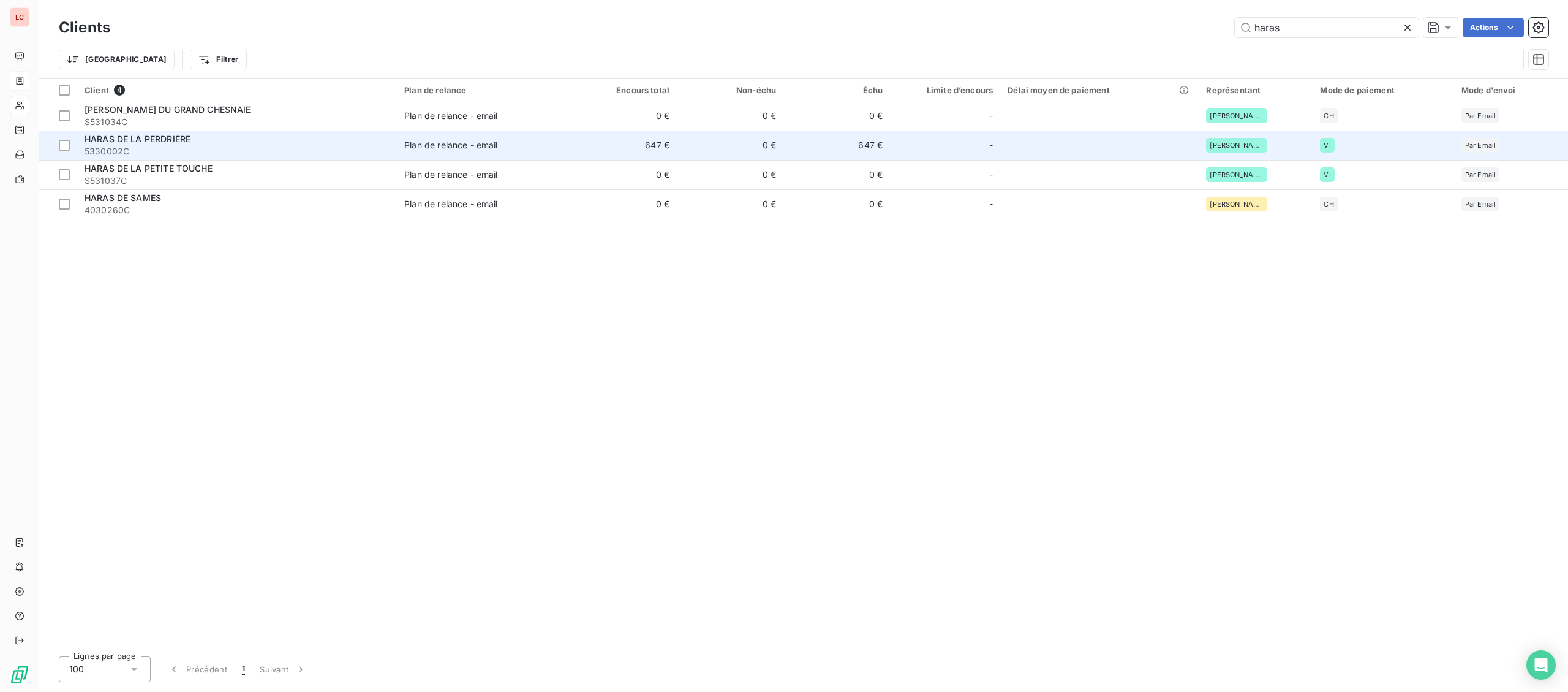
type input "haras"
click at [300, 150] on span "5330002C" at bounding box center [237, 151] width 305 height 13
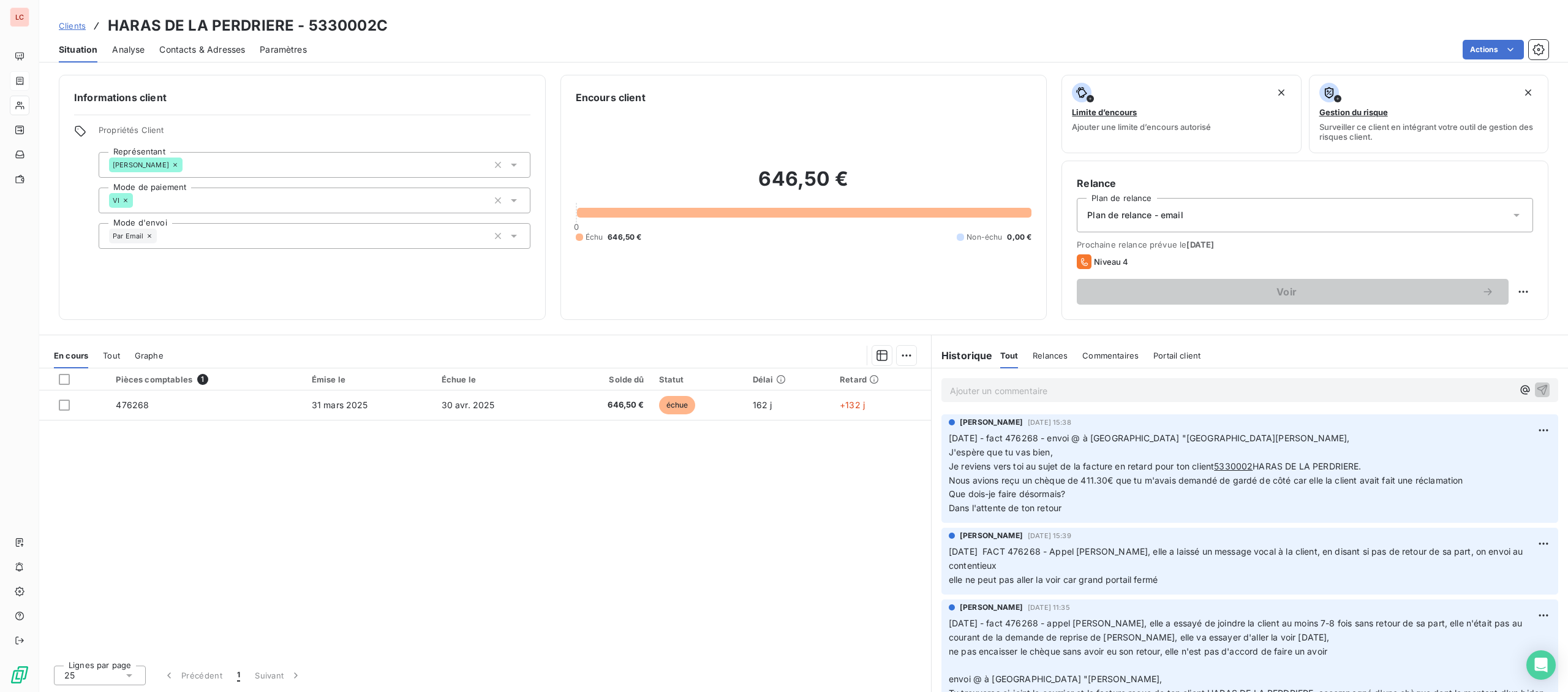
click at [1041, 399] on div "Ajouter un commentaire ﻿" at bounding box center [1250, 390] width 617 height 24
click at [1046, 396] on p "Ajouter un commentaire ﻿" at bounding box center [1231, 391] width 563 height 16
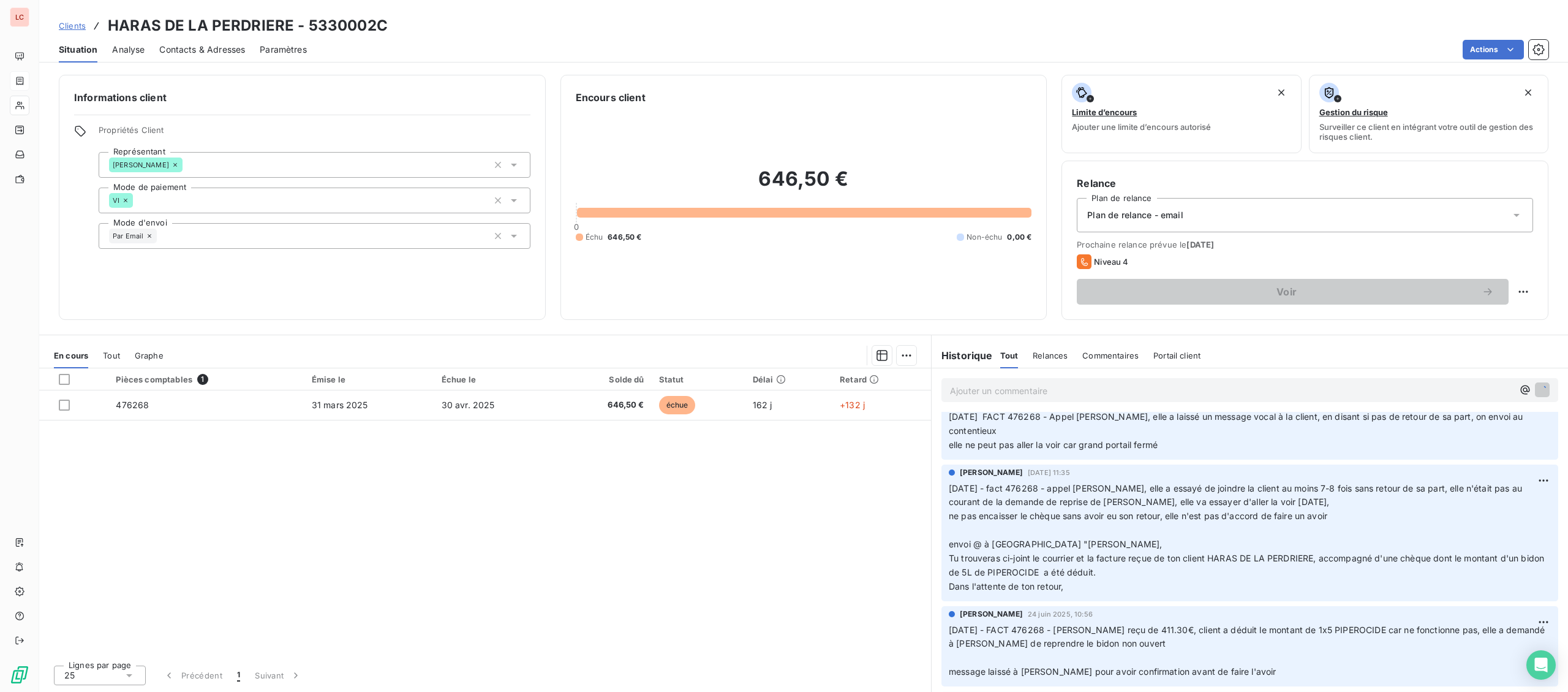
scroll to position [250, 0]
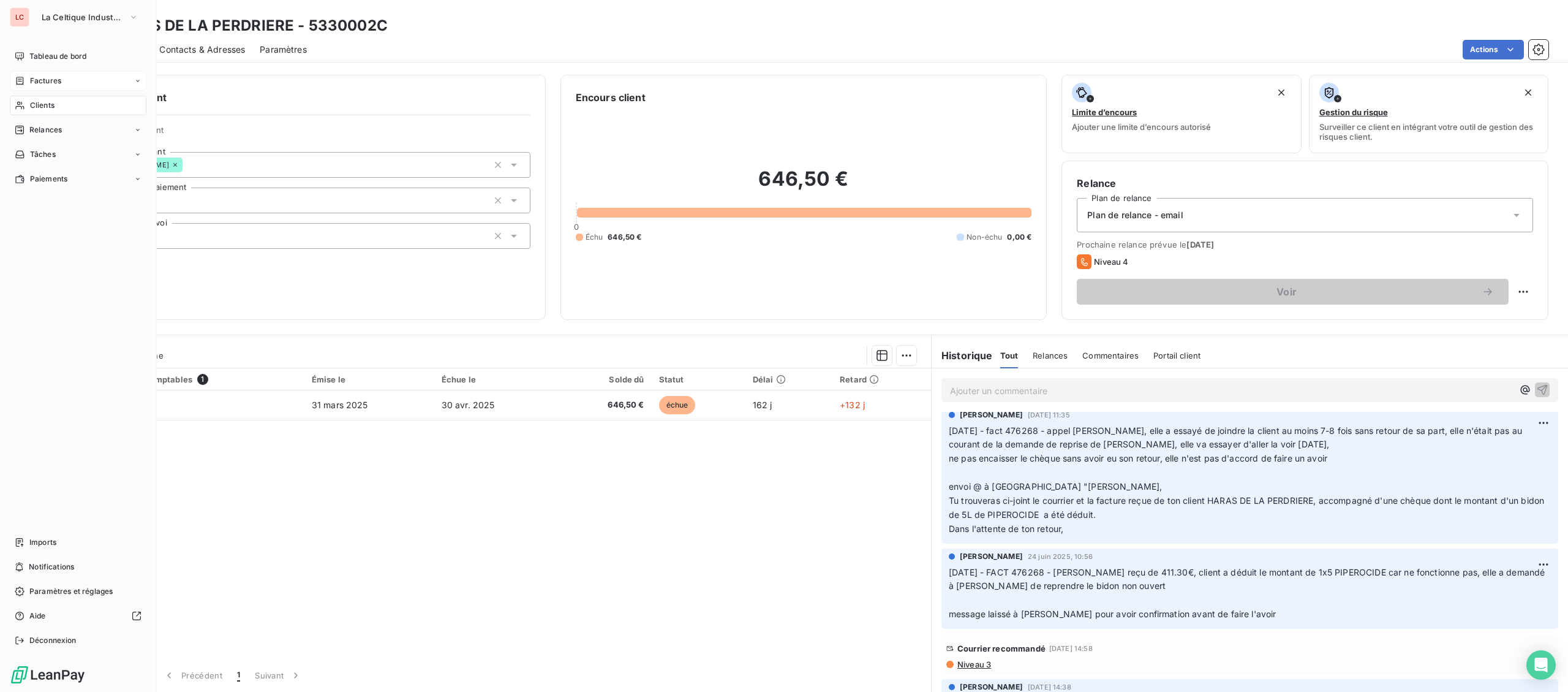
click at [54, 102] on span "Clients" at bounding box center [42, 105] width 24 height 11
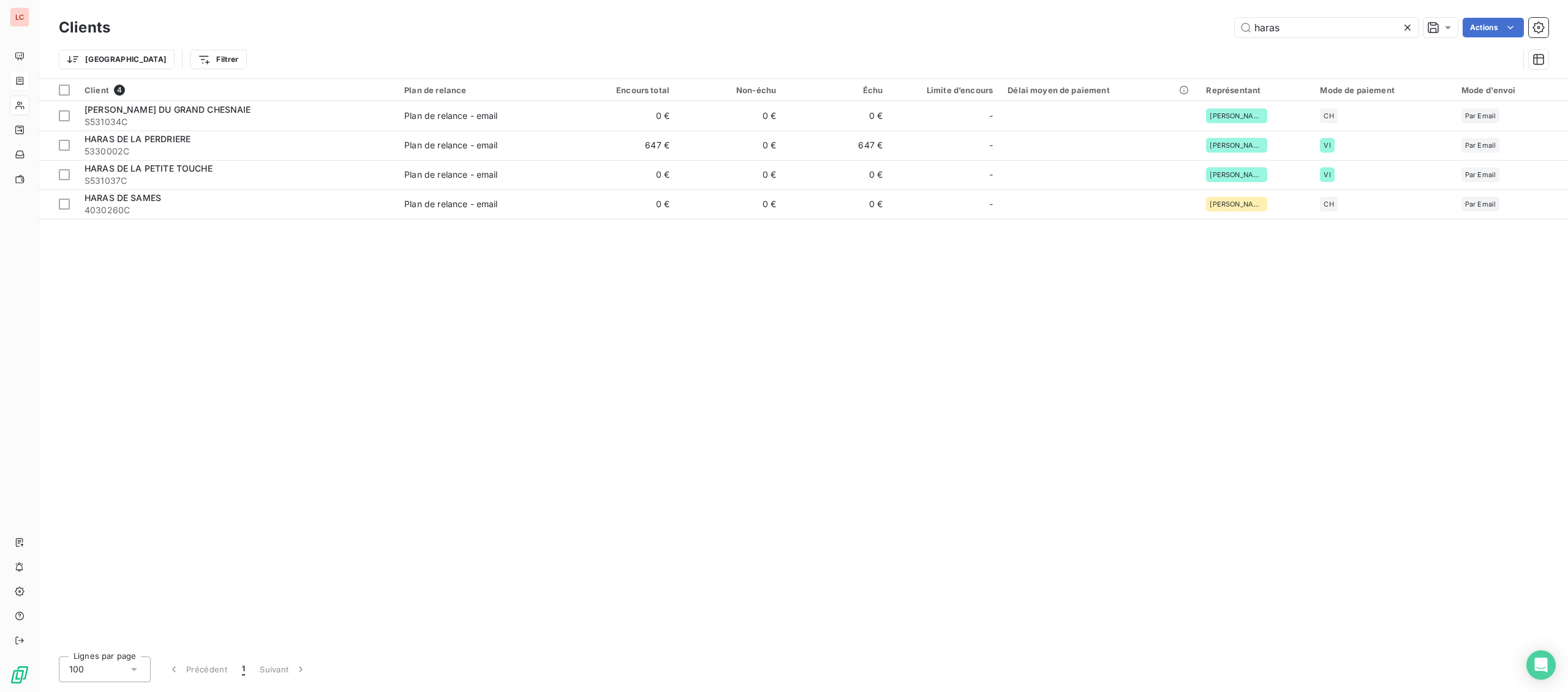
drag, startPoint x: 1399, startPoint y: 25, endPoint x: 1103, endPoint y: 31, distance: 296.1
click at [1104, 31] on div "haras Actions" at bounding box center [836, 27] width 1424 height 20
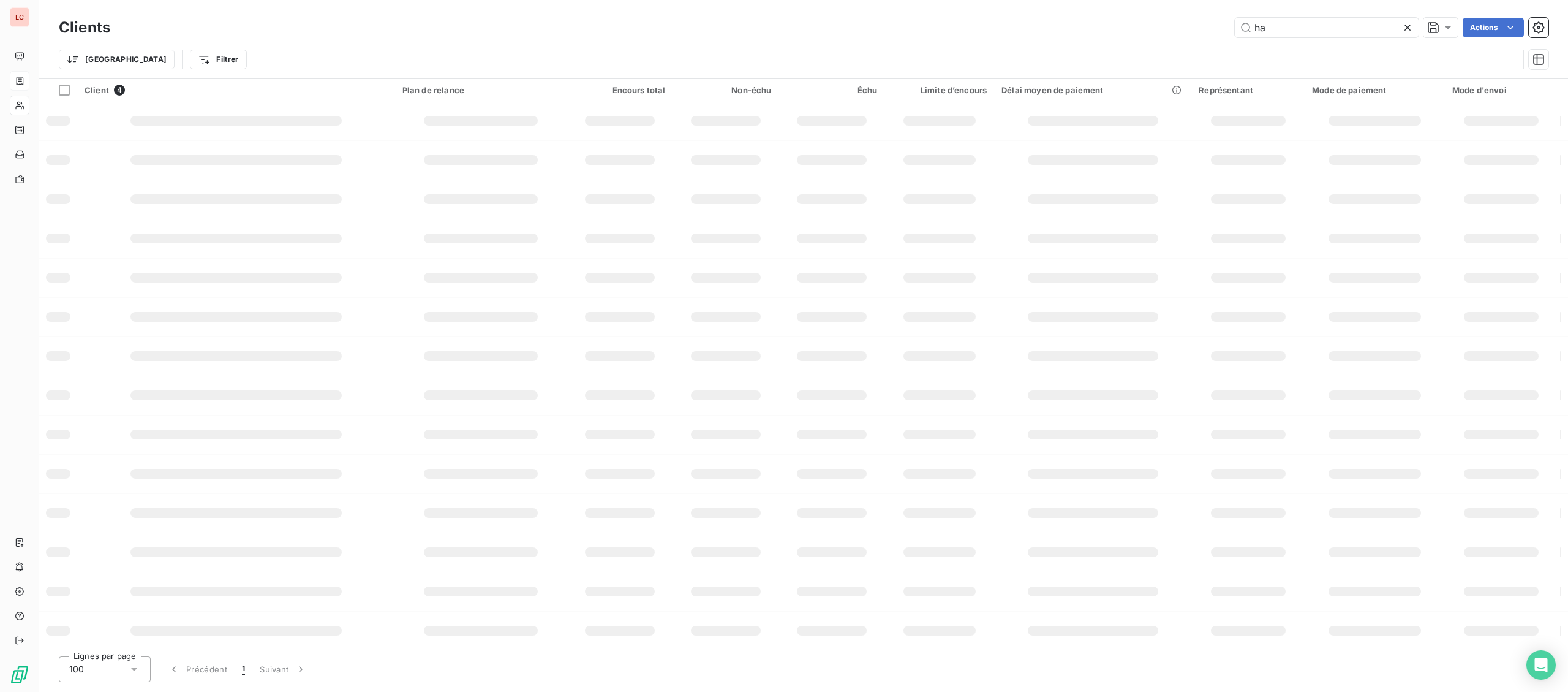
type input "h"
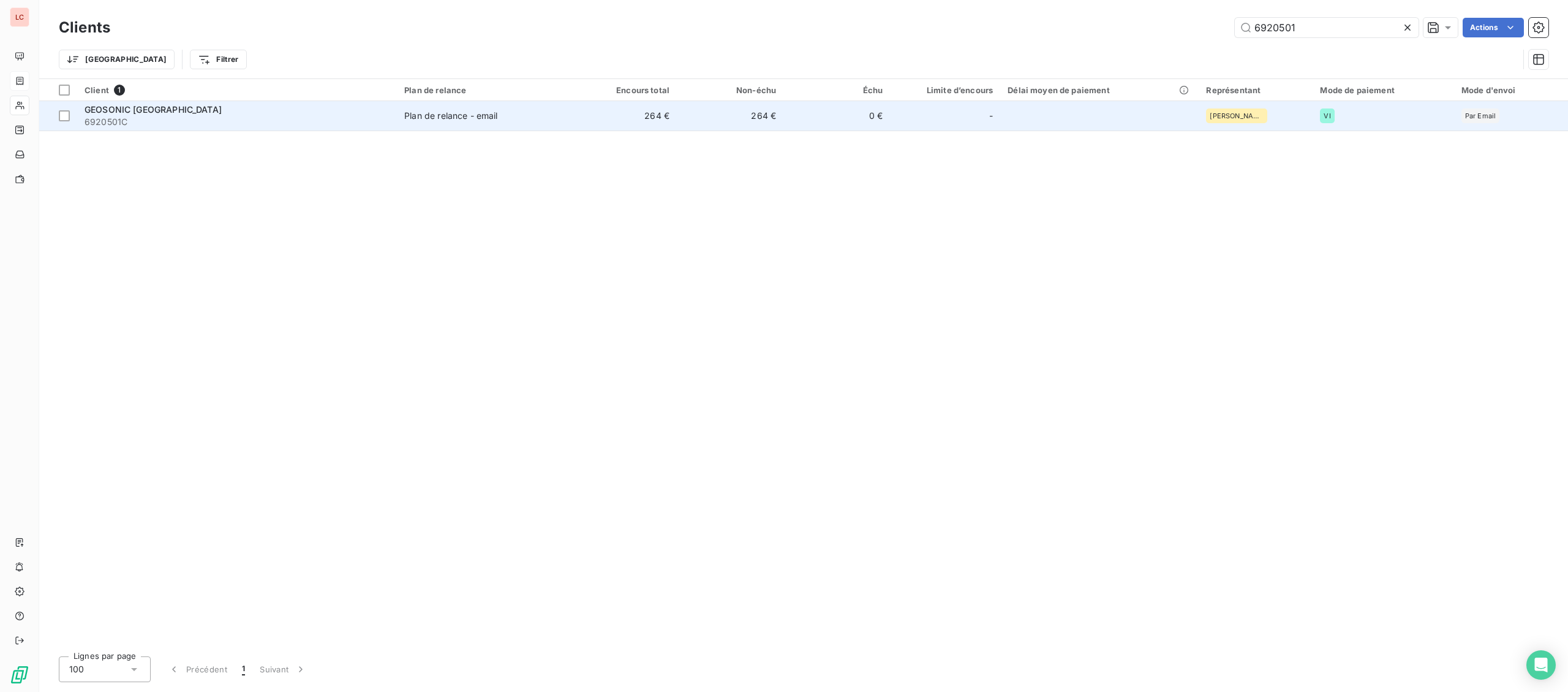
type input "6920501"
click at [354, 107] on div "GEOSONIC [GEOGRAPHIC_DATA]" at bounding box center [237, 110] width 305 height 13
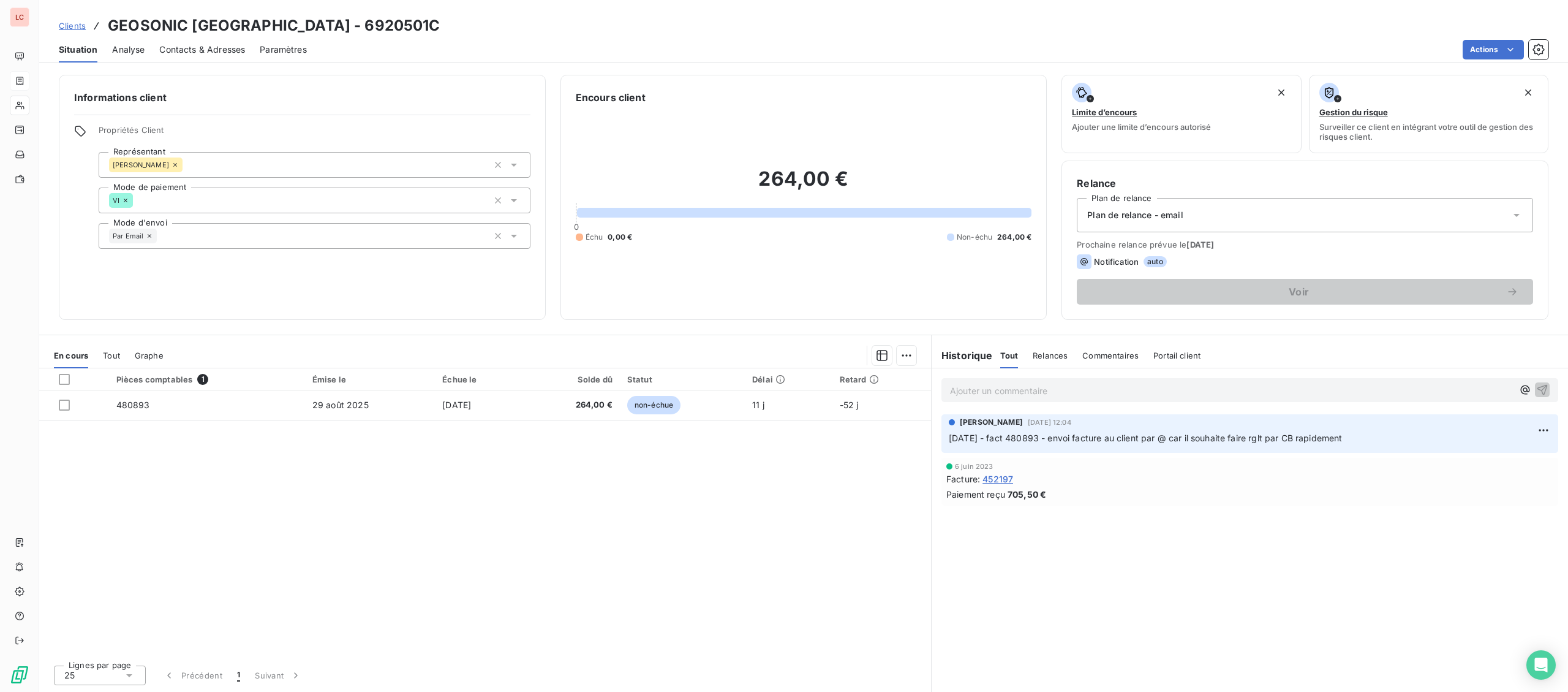
click at [1023, 385] on p "Ajouter un commentaire ﻿" at bounding box center [1231, 391] width 563 height 16
click at [1134, 387] on p "[DATE] -FACT 480893 - @ Client "" at bounding box center [1231, 390] width 563 height 14
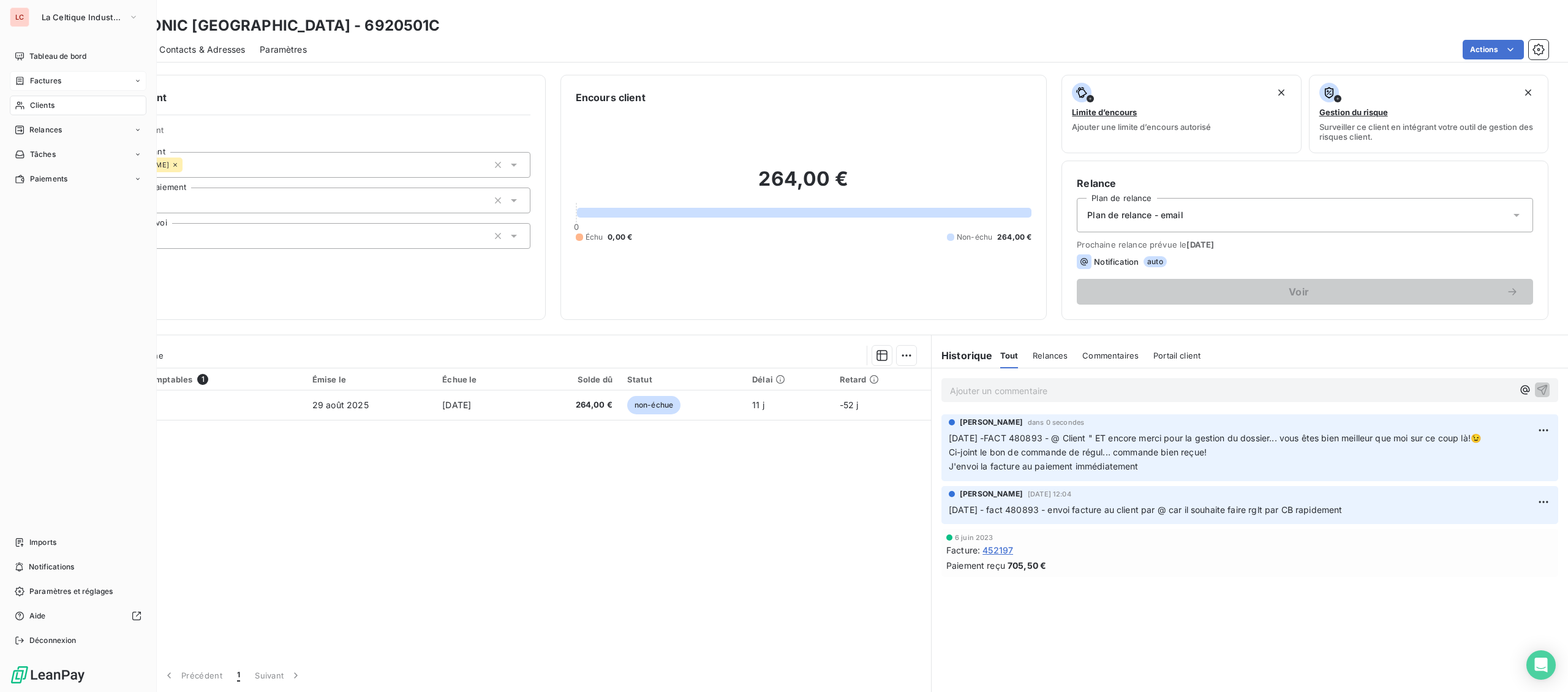
click at [37, 77] on span "Factures" at bounding box center [45, 81] width 31 height 11
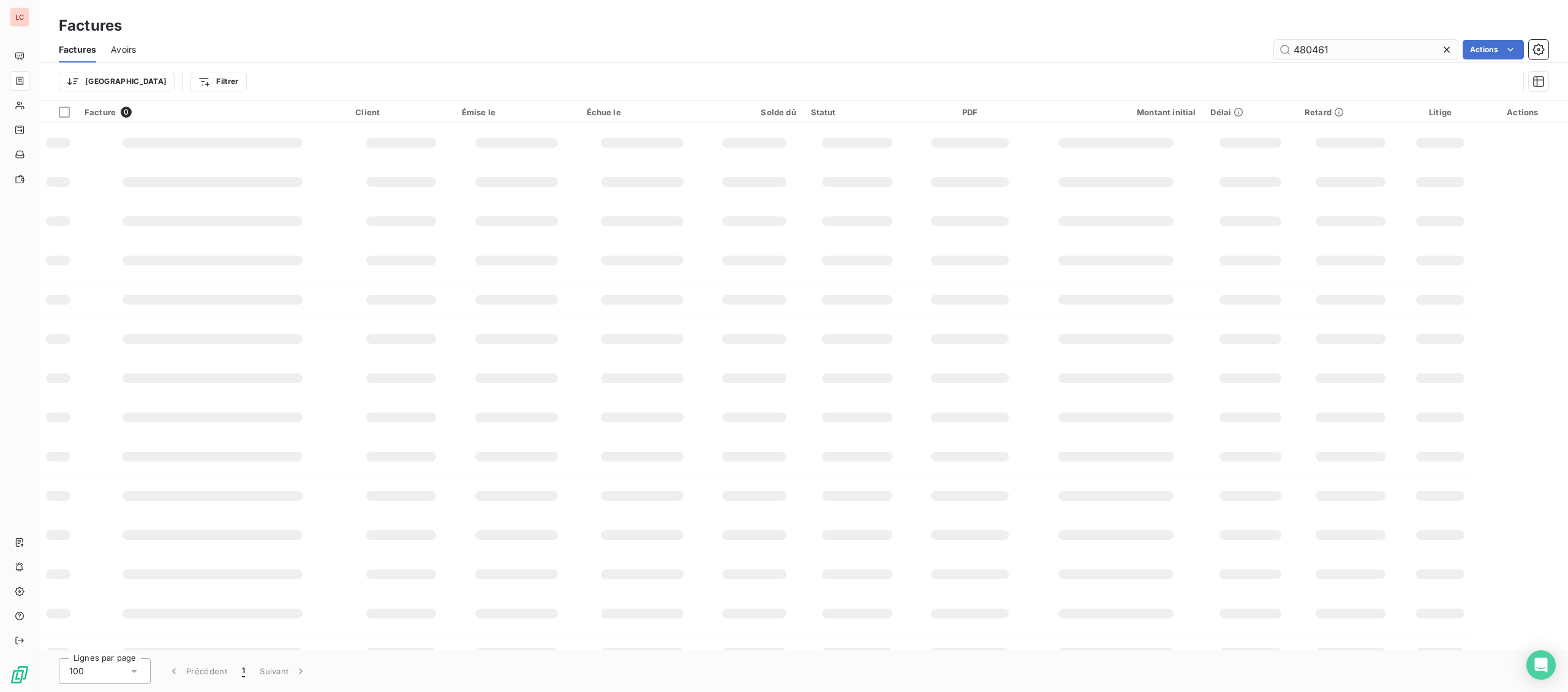
drag, startPoint x: 1339, startPoint y: 51, endPoint x: 1169, endPoint y: 44, distance: 170.1
click at [1275, 44] on input "480461" at bounding box center [1366, 49] width 184 height 20
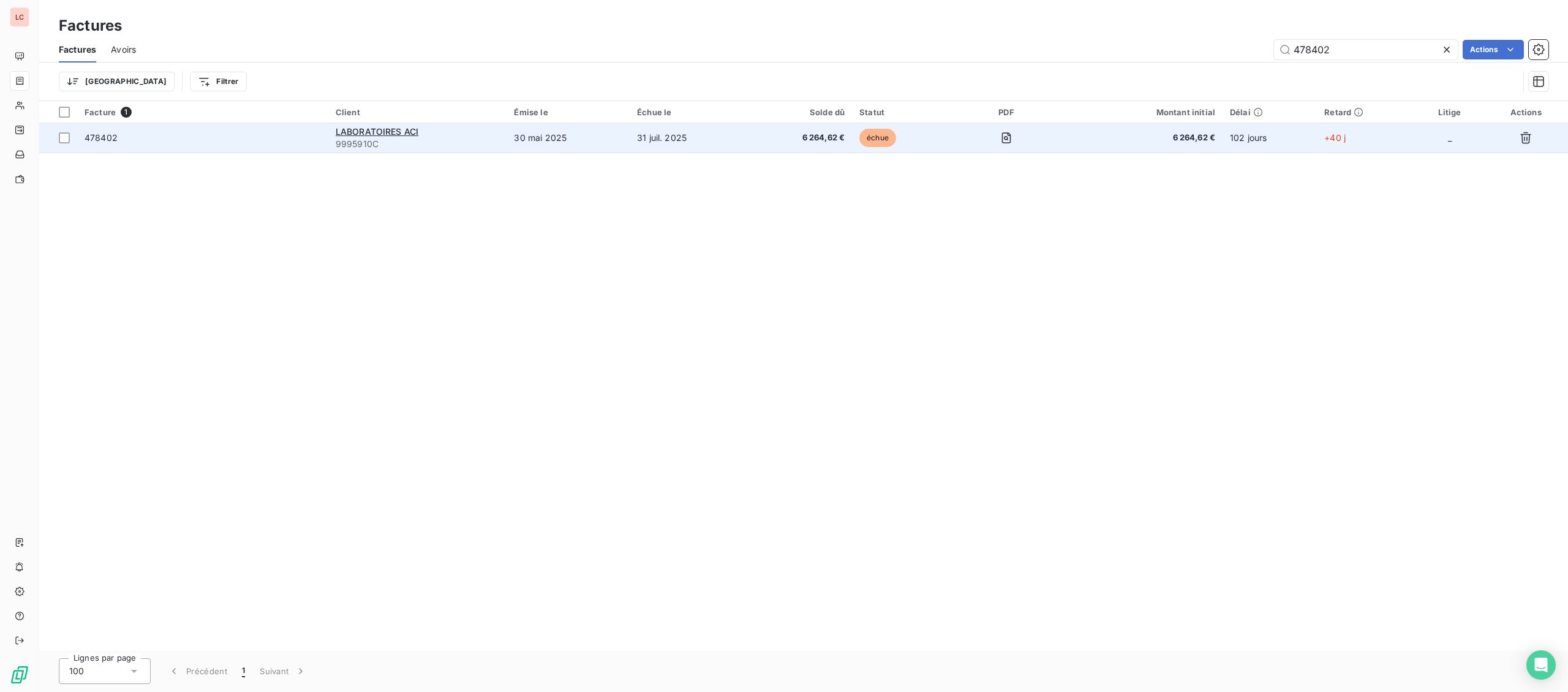
type input "478402"
click at [140, 148] on td "478402" at bounding box center [202, 137] width 251 height 29
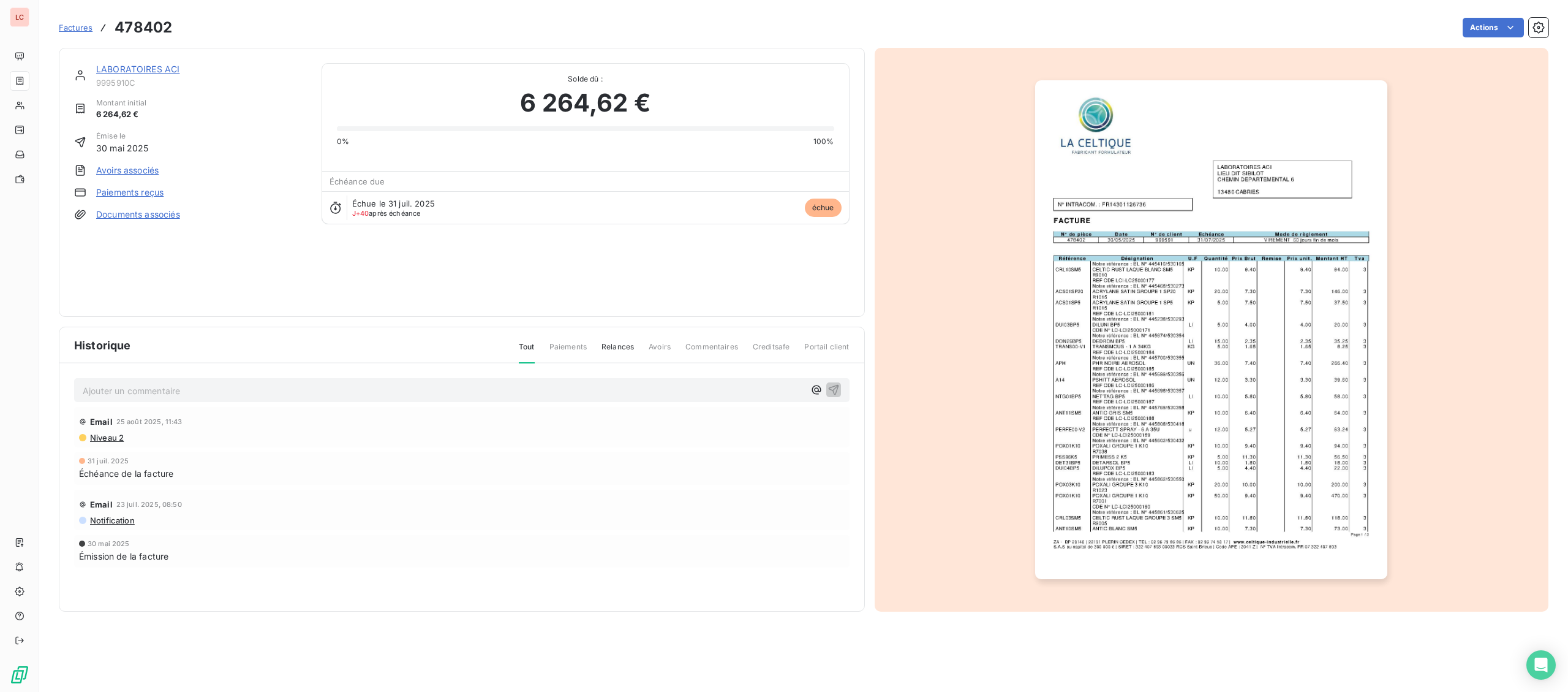
click at [141, 71] on link "LABORATOIRES ACI" at bounding box center [138, 68] width 83 height 10
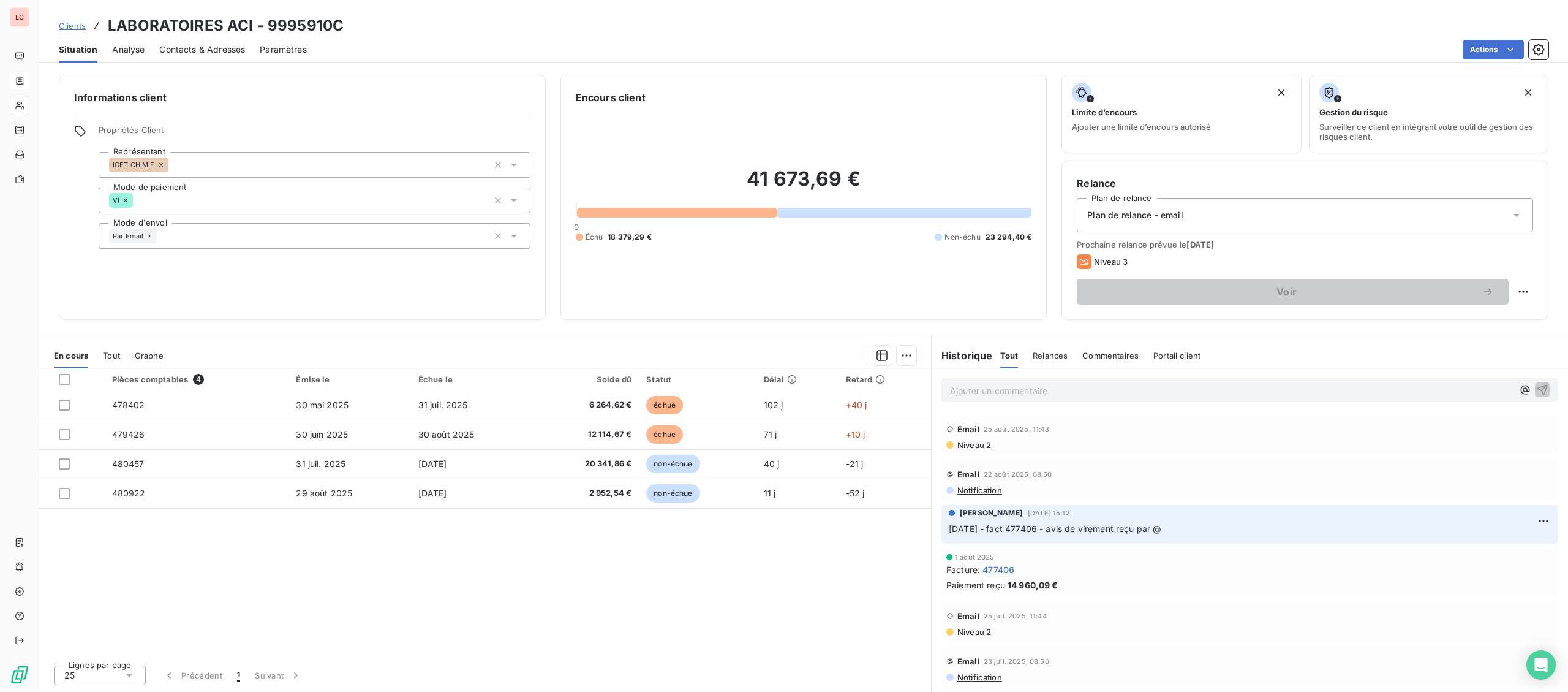
click at [1084, 389] on p "Ajouter un commentaire ﻿" at bounding box center [1231, 391] width 563 height 16
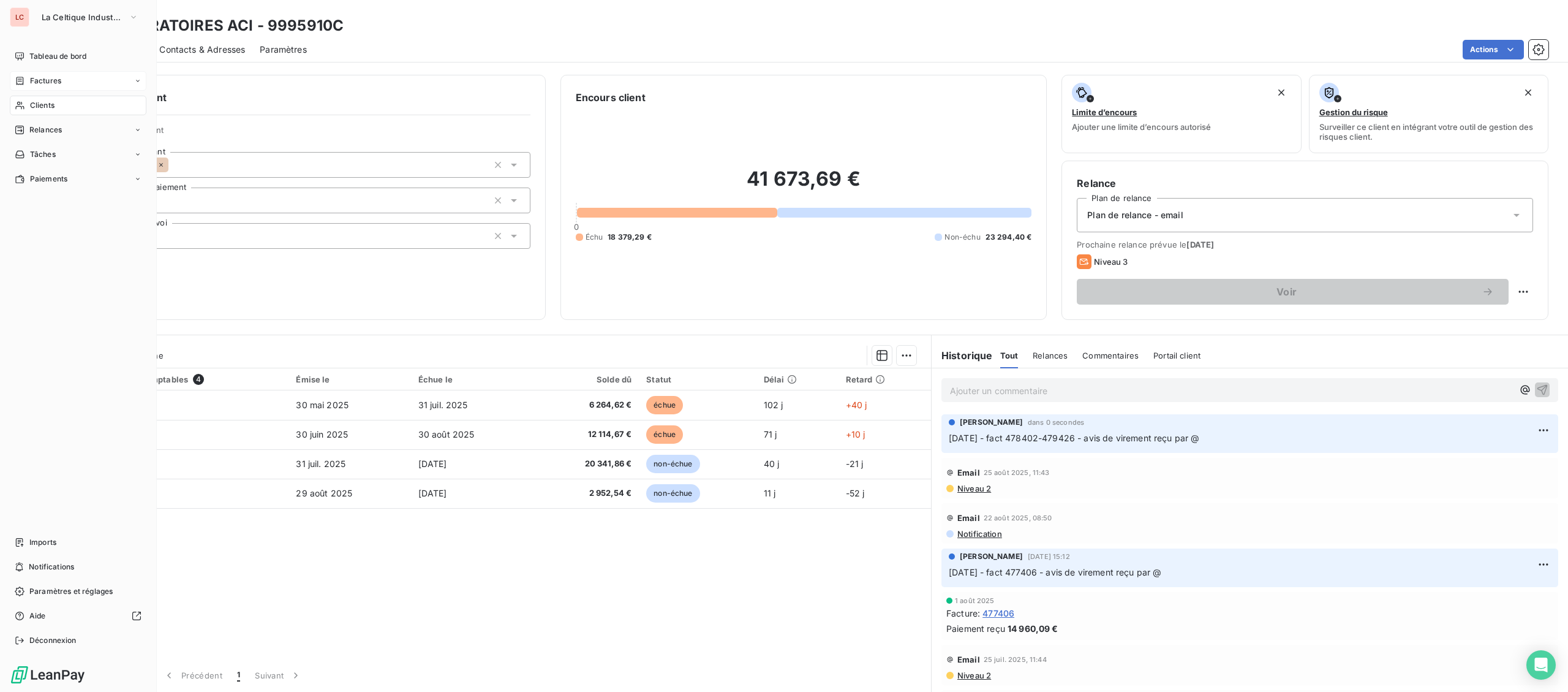
click at [42, 104] on span "Clients" at bounding box center [42, 105] width 24 height 11
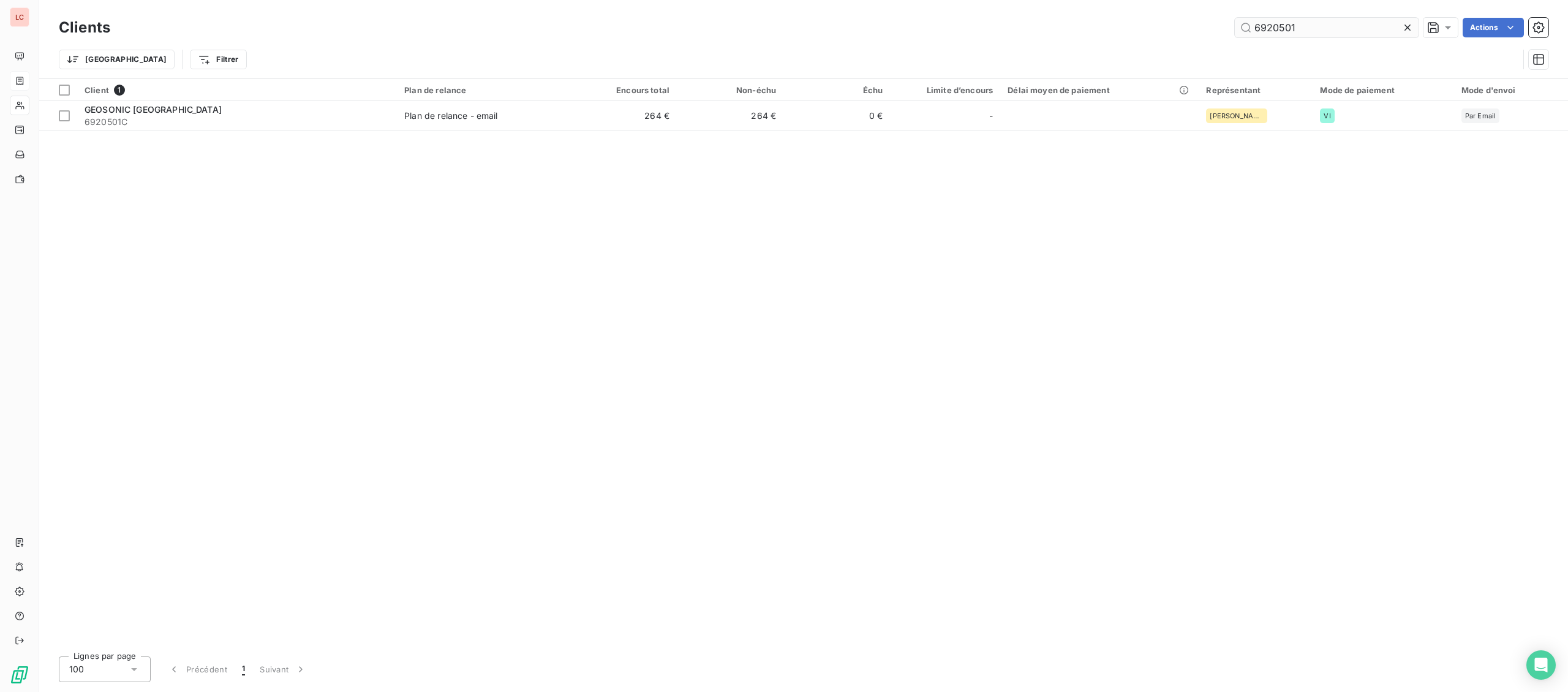
drag, startPoint x: 1291, startPoint y: 24, endPoint x: 1151, endPoint y: 27, distance: 140.0
click at [1235, 27] on input "6920501" at bounding box center [1327, 27] width 184 height 20
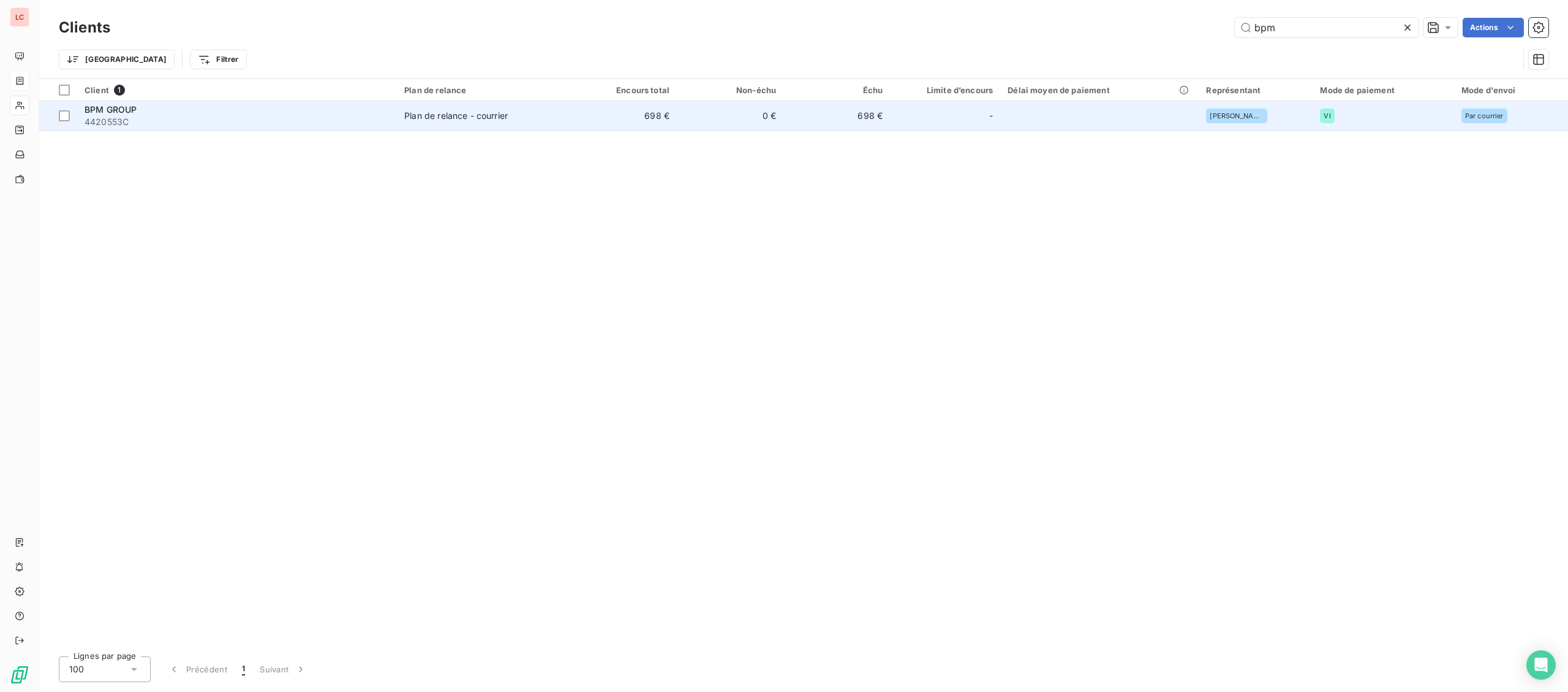
type input "bpm"
click at [220, 122] on span "4420553C" at bounding box center [237, 122] width 305 height 13
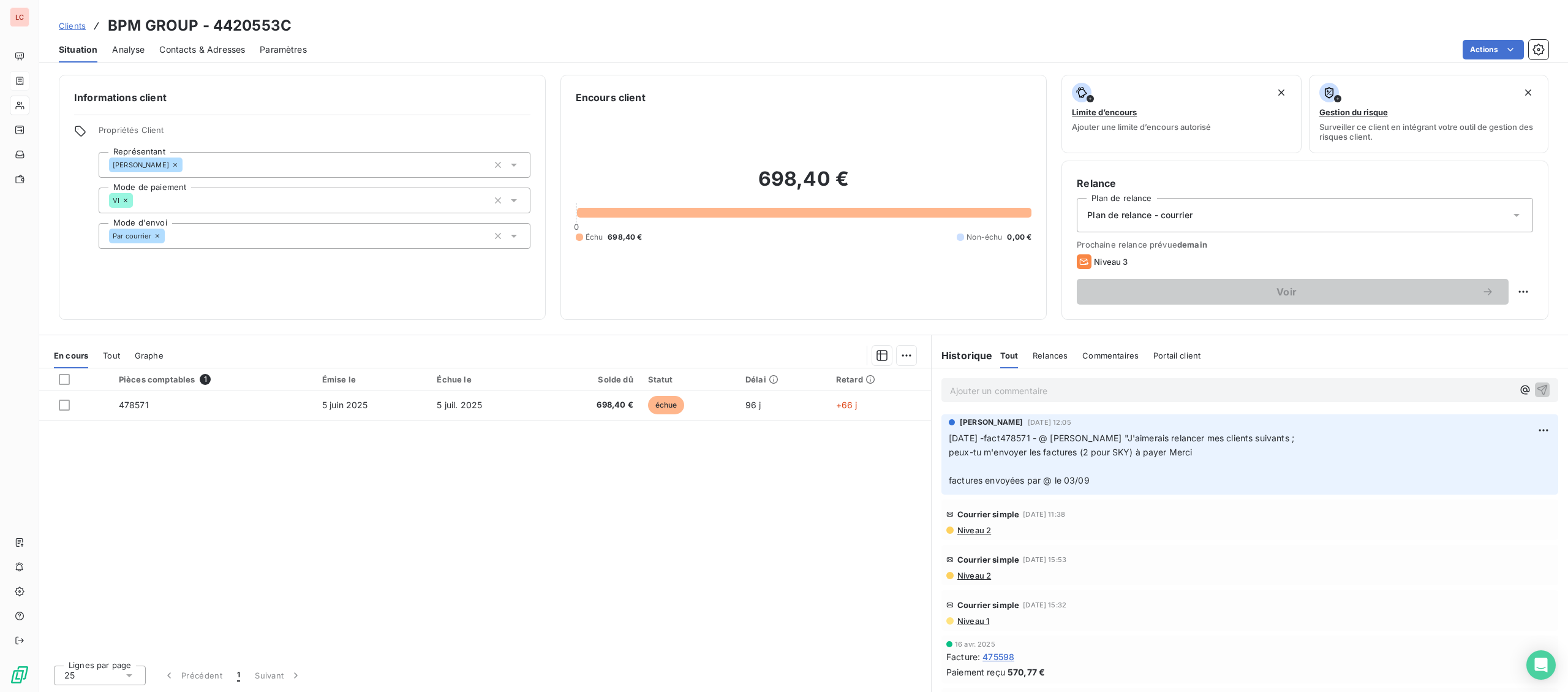
click at [1046, 398] on p "Ajouter un commentaire ﻿" at bounding box center [1231, 391] width 563 height 16
click at [1163, 387] on p "[DATE] - fact 478571 - @ [PERSON_NAME] "" at bounding box center [1231, 390] width 563 height 14
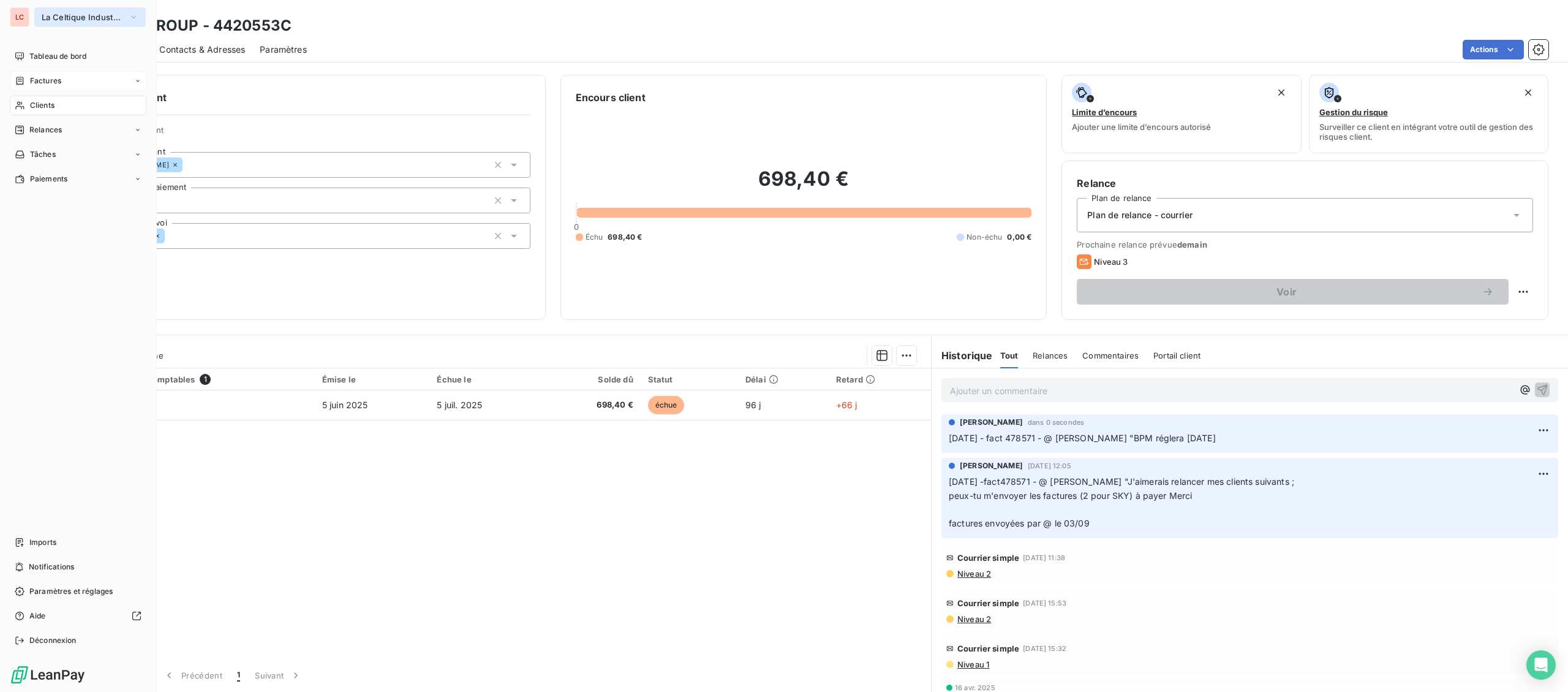
click at [75, 19] on span "La Celtique Industrielle" at bounding box center [82, 17] width 82 height 9
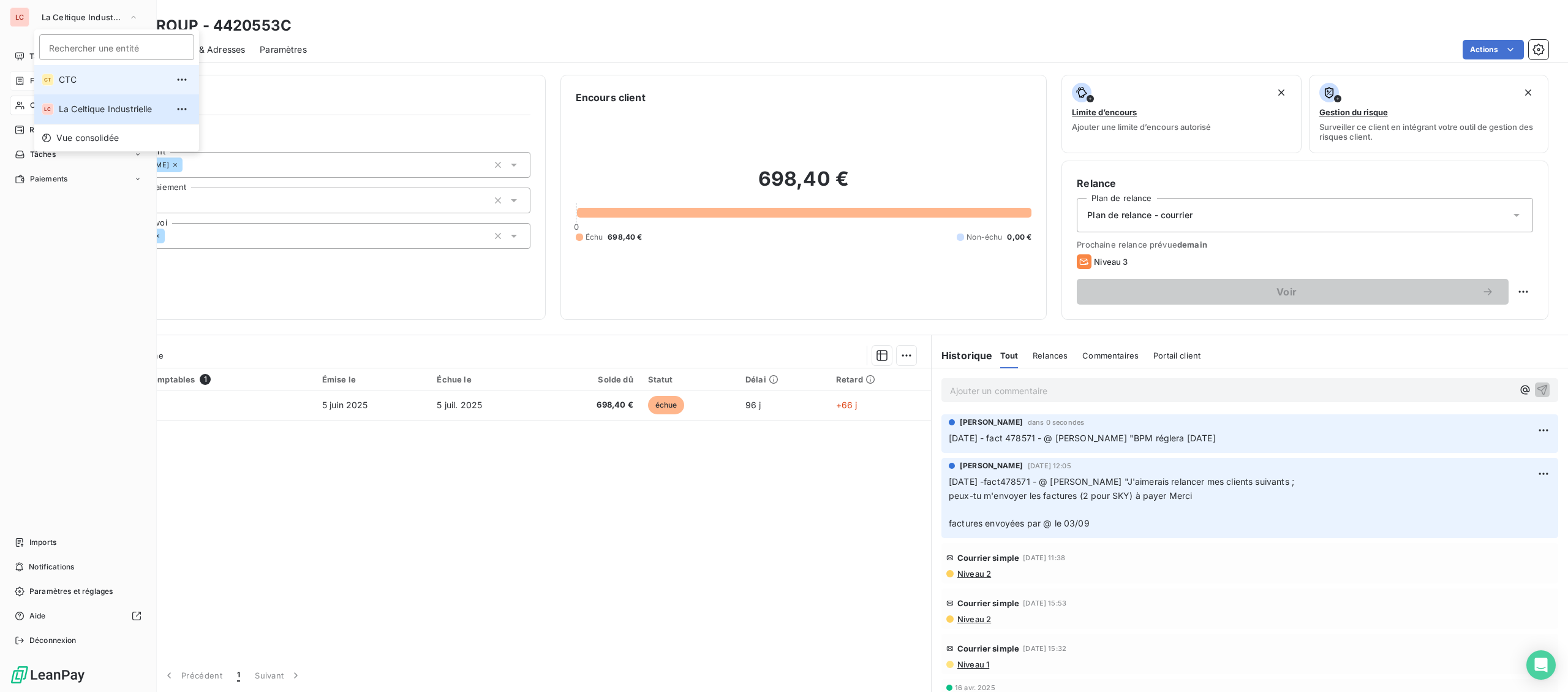
click at [100, 86] on li "CT CTC" at bounding box center [117, 79] width 165 height 29
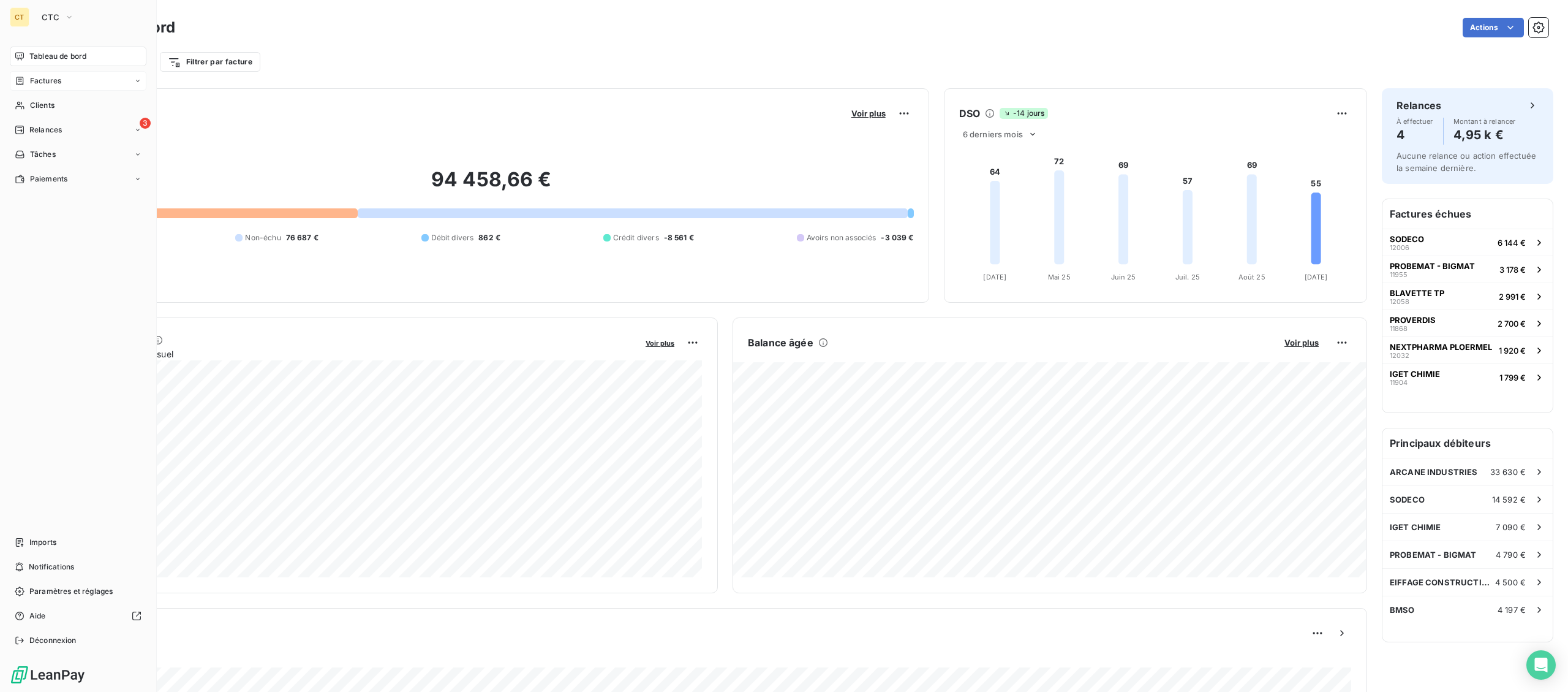
click at [44, 86] on div "Factures" at bounding box center [78, 81] width 136 height 20
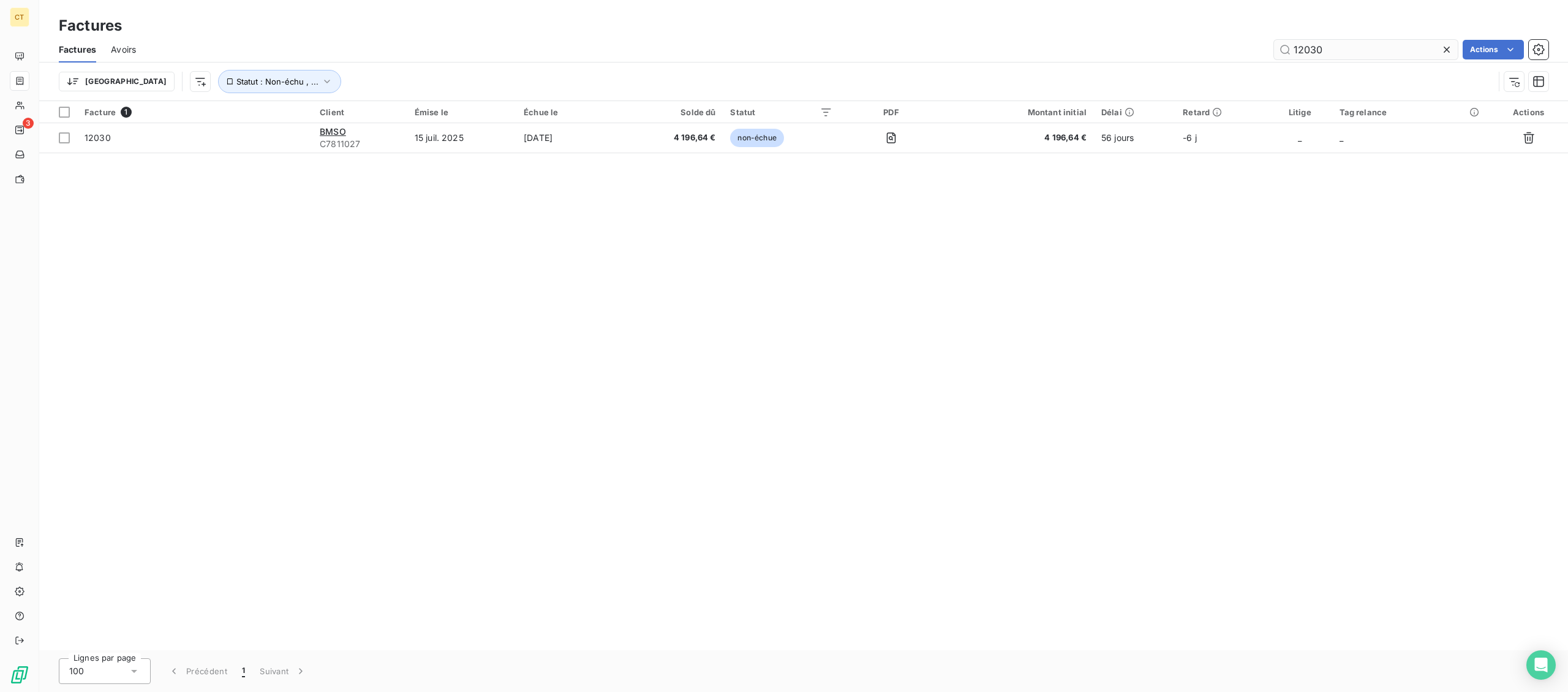
drag, startPoint x: 1329, startPoint y: 46, endPoint x: 1191, endPoint y: 47, distance: 138.0
click at [1275, 47] on input "12030" at bounding box center [1366, 49] width 184 height 20
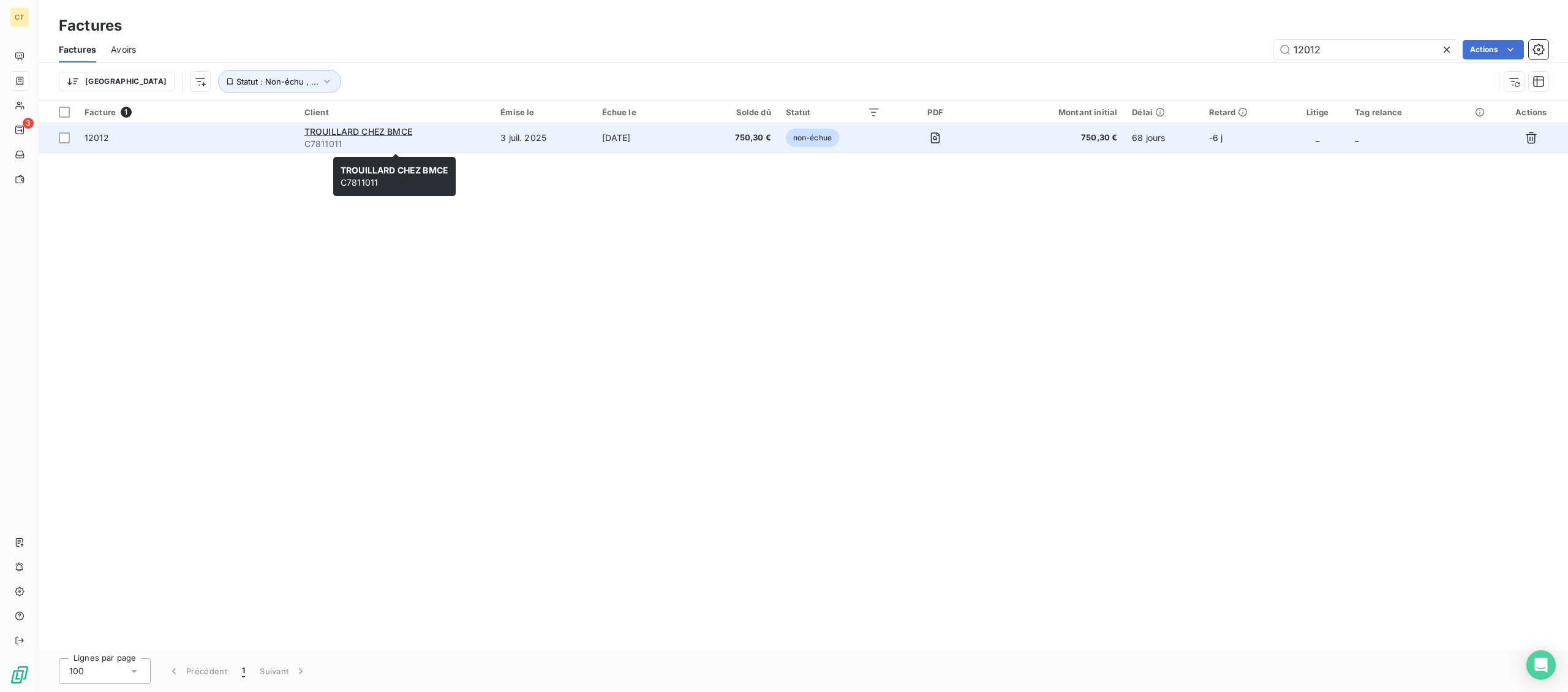
type input "12012"
click at [373, 147] on span "C7811011" at bounding box center [395, 144] width 181 height 13
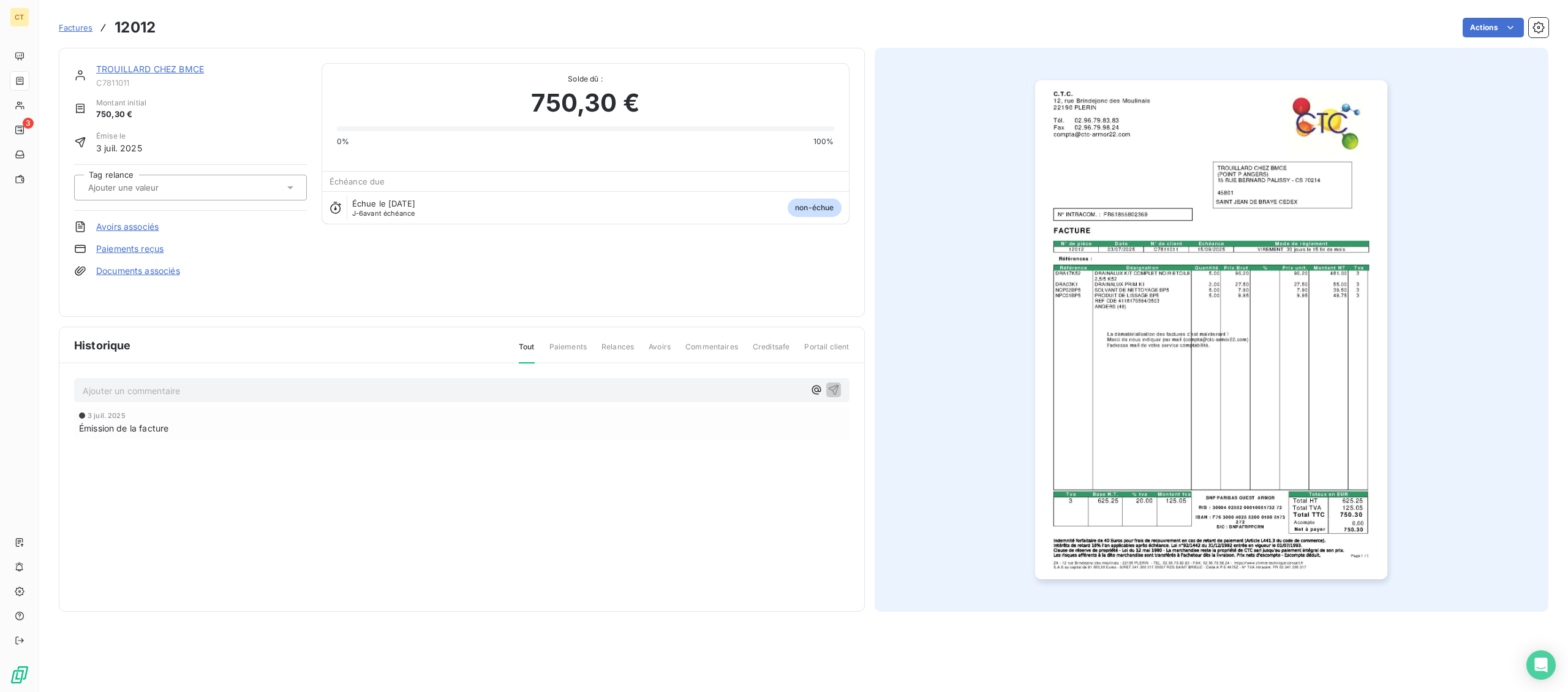
click at [186, 75] on div "TROUILLARD CHEZ BMCE" at bounding box center [202, 69] width 211 height 13
click at [189, 68] on link "TROUILLARD CHEZ BMCE" at bounding box center [150, 68] width 107 height 10
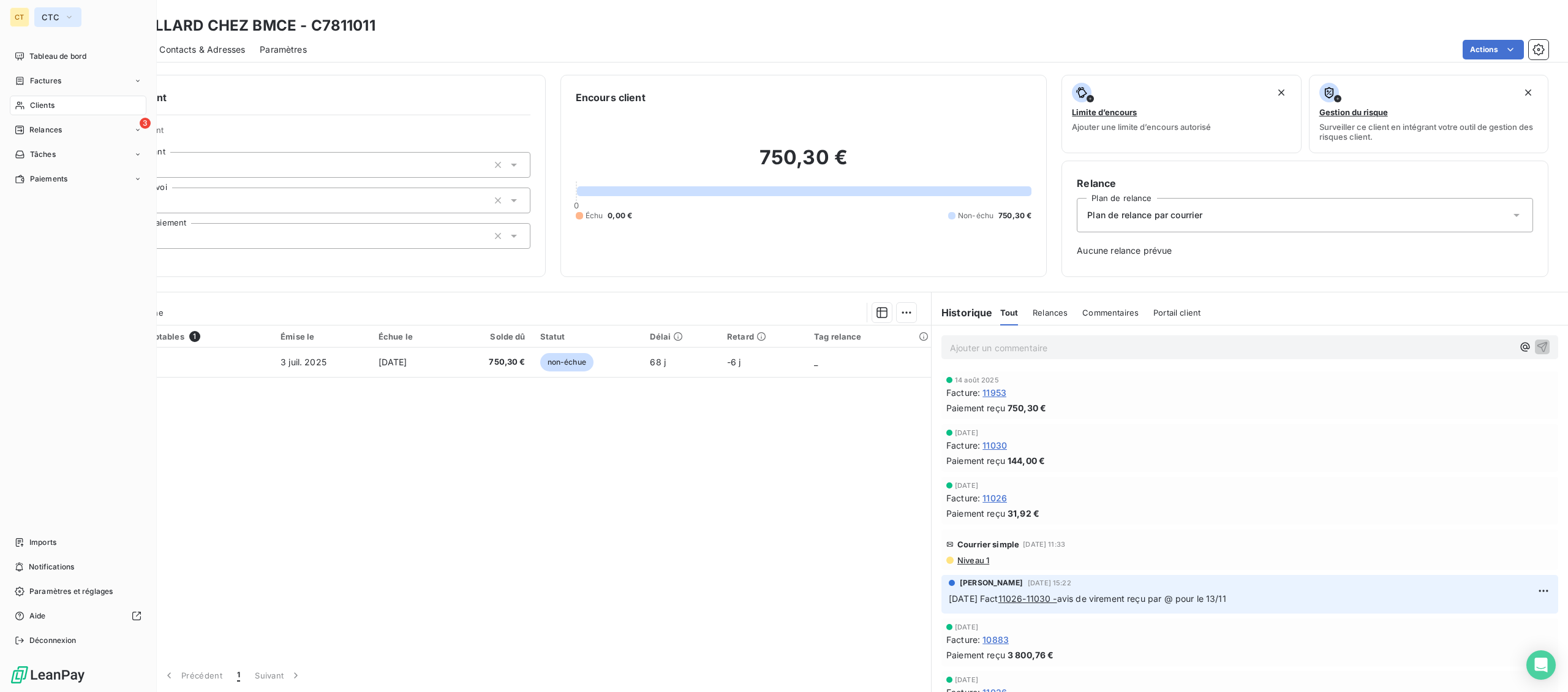
click at [51, 16] on span "CTC" at bounding box center [50, 17] width 18 height 9
click at [68, 112] on span "La Celtique Industrielle" at bounding box center [113, 109] width 108 height 13
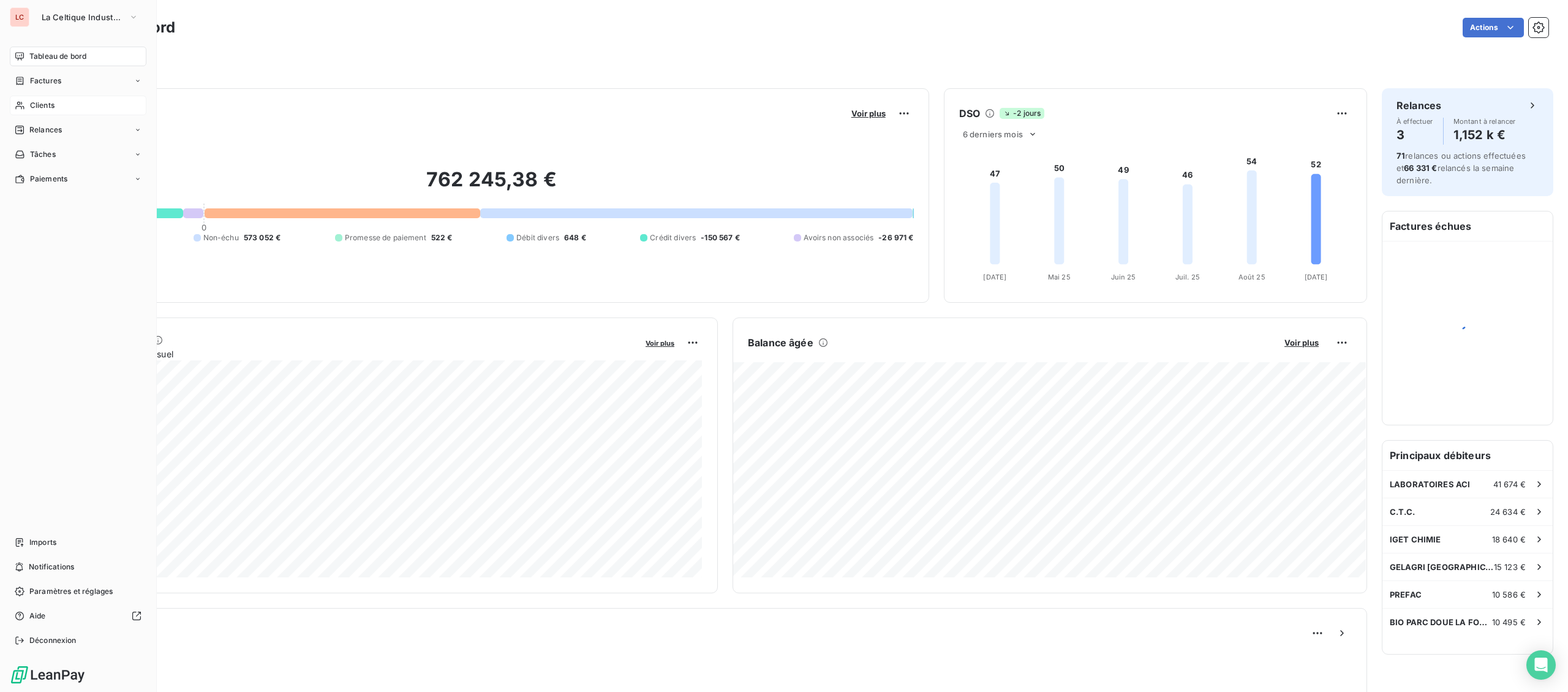
click at [36, 97] on div "Clients" at bounding box center [78, 105] width 136 height 20
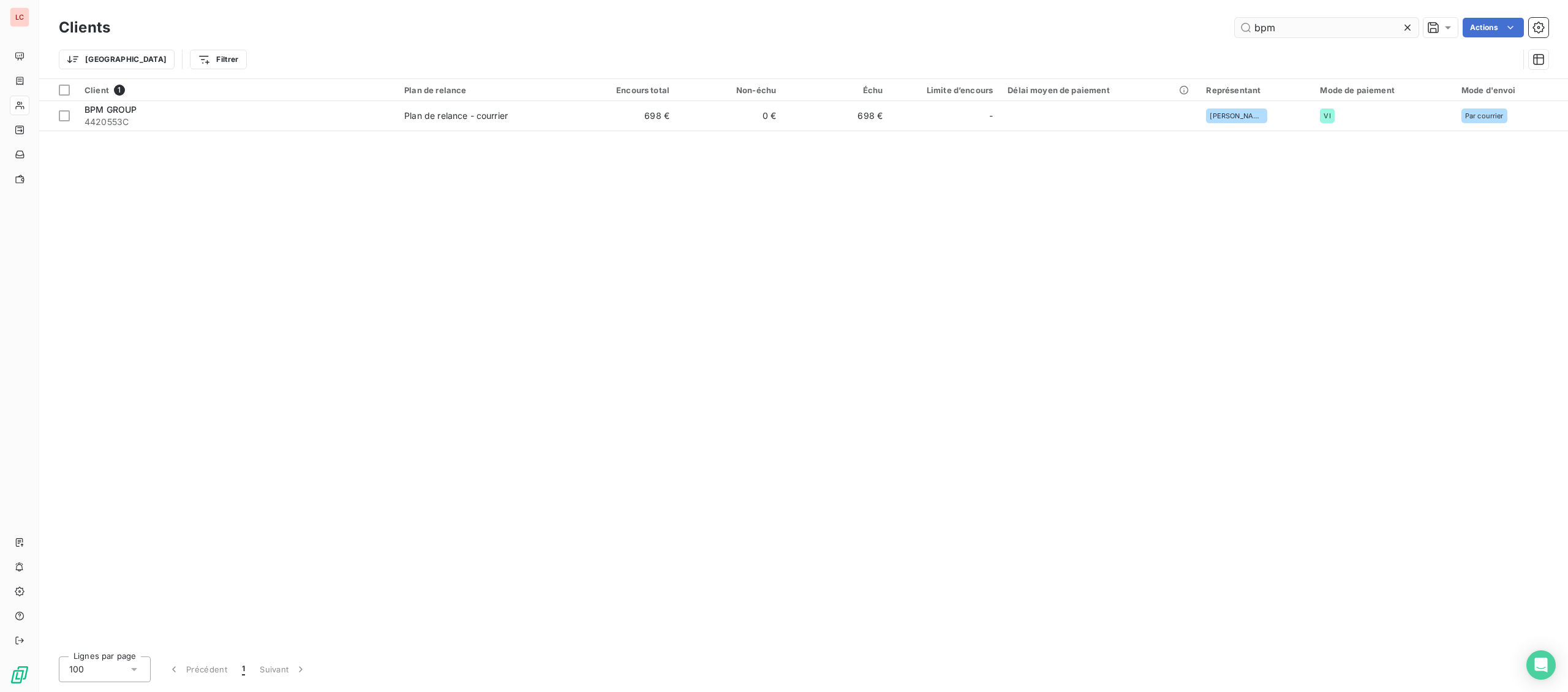
drag, startPoint x: 1286, startPoint y: 34, endPoint x: 1171, endPoint y: 25, distance: 115.4
click at [1235, 25] on input "bpm" at bounding box center [1327, 27] width 184 height 20
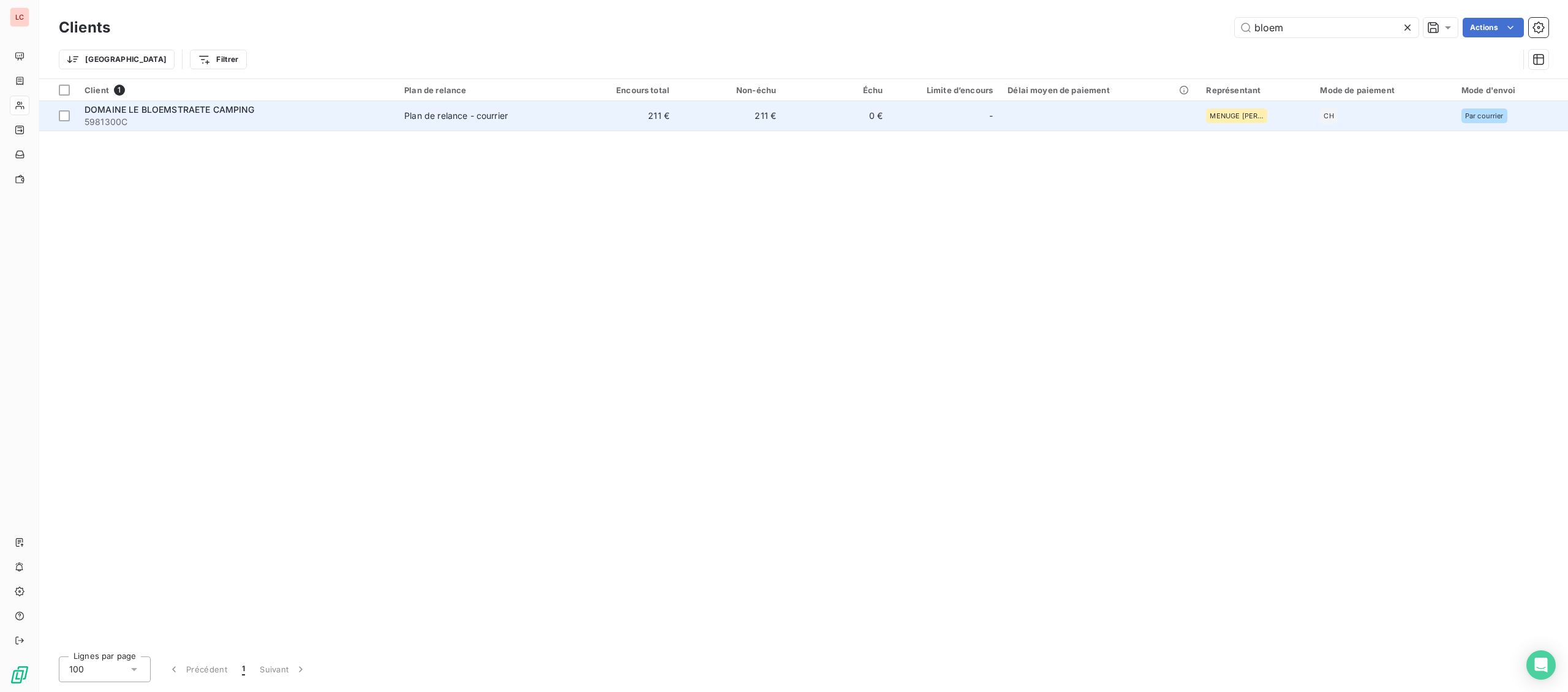
type input "bloem"
click at [481, 111] on div "Plan de relance - courrier" at bounding box center [456, 116] width 104 height 13
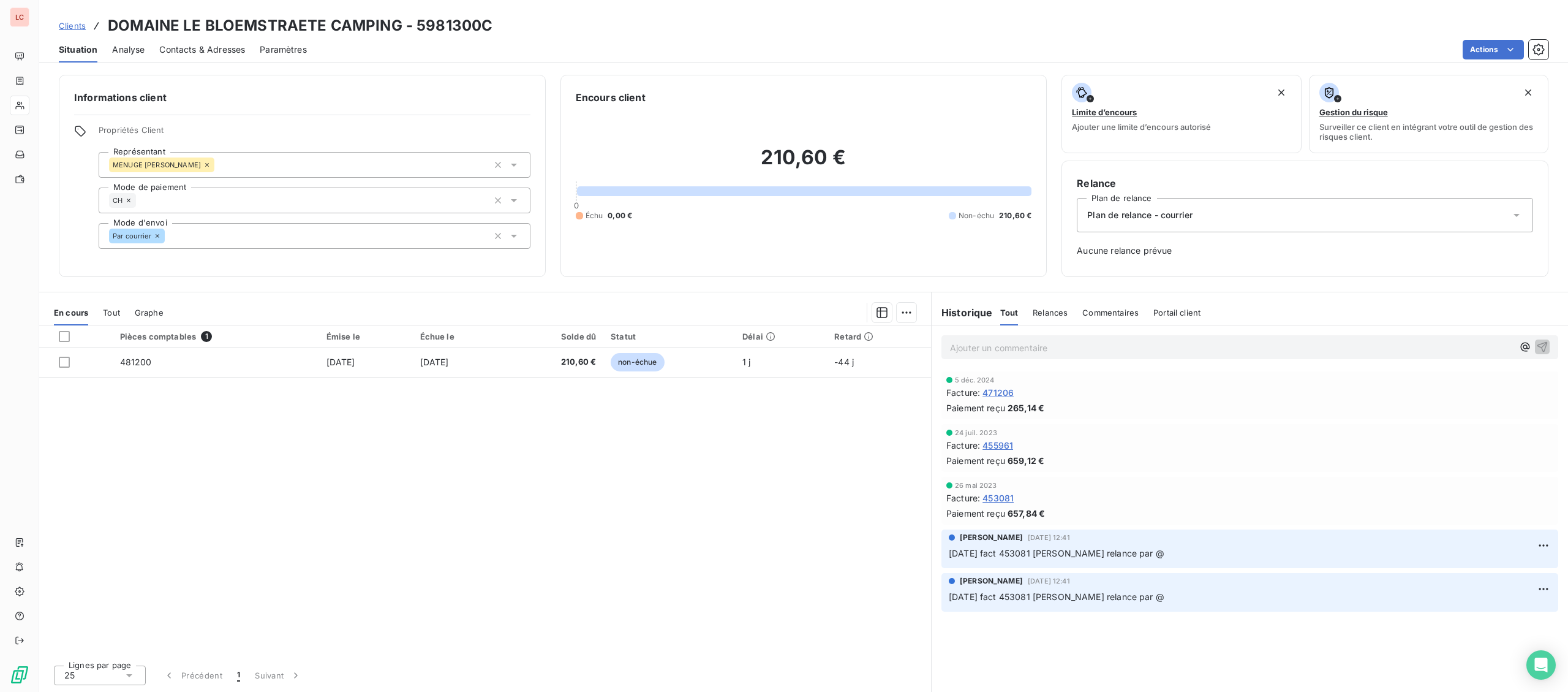
click at [1017, 348] on p "Ajouter un commentaire ﻿" at bounding box center [1231, 348] width 563 height 16
click at [1159, 343] on p "[DATE] - fact 481200 - @ [PERSON_NAME] "" at bounding box center [1231, 347] width 563 height 14
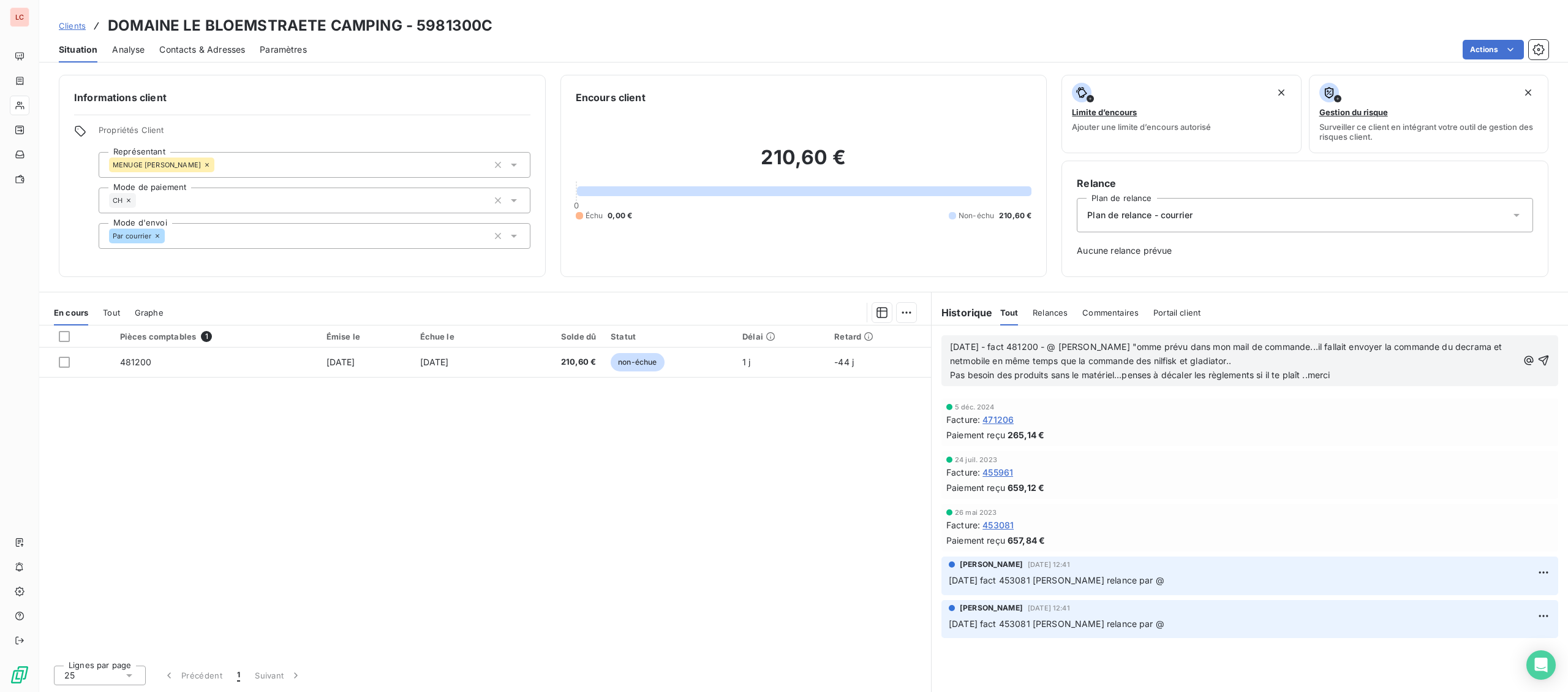
click at [1122, 346] on span "[DATE] - fact 481200 - @ [PERSON_NAME] "omme prévu dans mon mail de commande...…" at bounding box center [1228, 353] width 555 height 24
click at [1361, 374] on p "Pas besoin des produits sans le matériel...penses à décaler les règlements si i…" at bounding box center [1234, 375] width 568 height 14
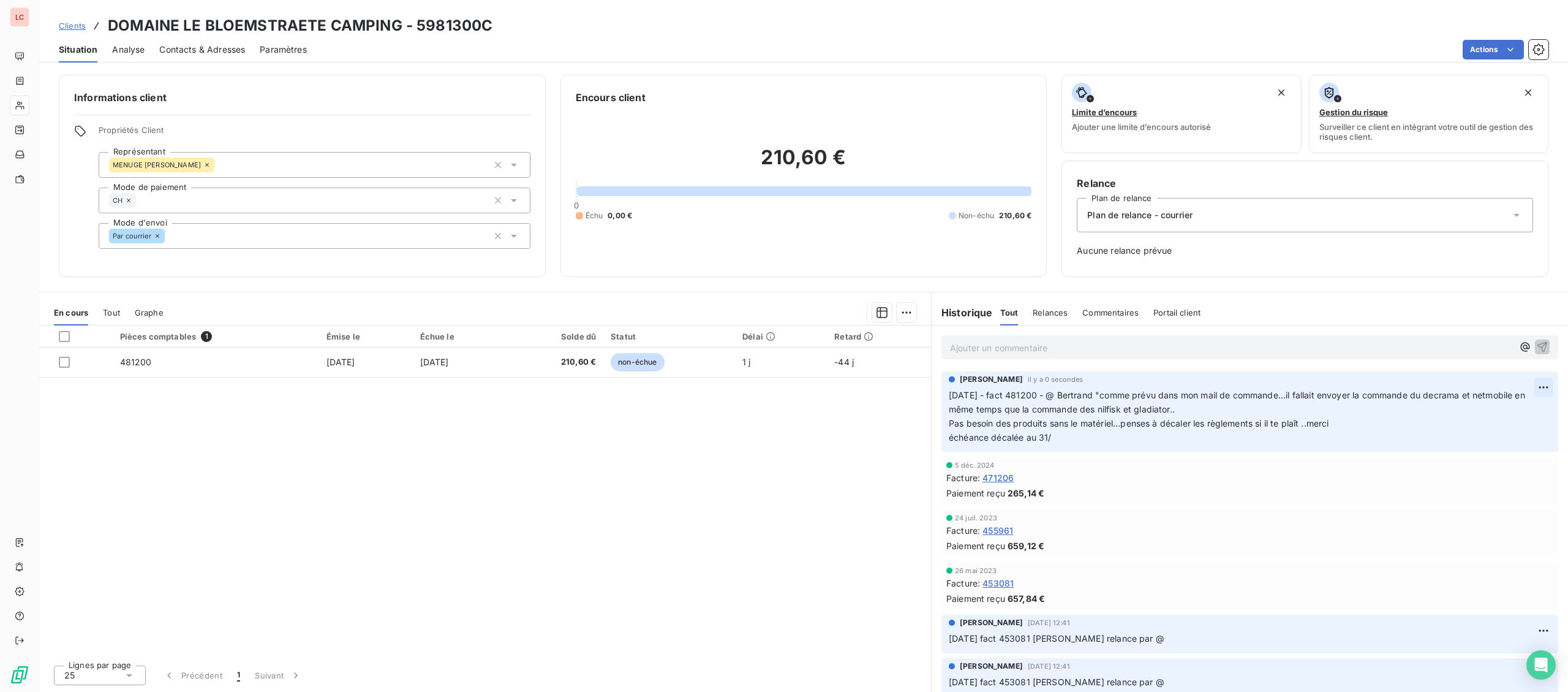
click at [1537, 392] on html "LC Clients DOMAINE LE BLOEMSTRAETE CAMPING - 5981300C Situation Analyse Contact…" at bounding box center [784, 346] width 1568 height 692
click at [1520, 404] on div "Editer Supprimer" at bounding box center [1515, 426] width 78 height 52
click at [1518, 407] on div "Editer" at bounding box center [1514, 414] width 68 height 20
click at [1547, 388] on html "LC Clients DOMAINE LE BLOEMSTRAETE CAMPING - 5981300C Situation Analyse Contact…" at bounding box center [784, 346] width 1568 height 692
click at [1532, 405] on div "Editer" at bounding box center [1514, 414] width 68 height 20
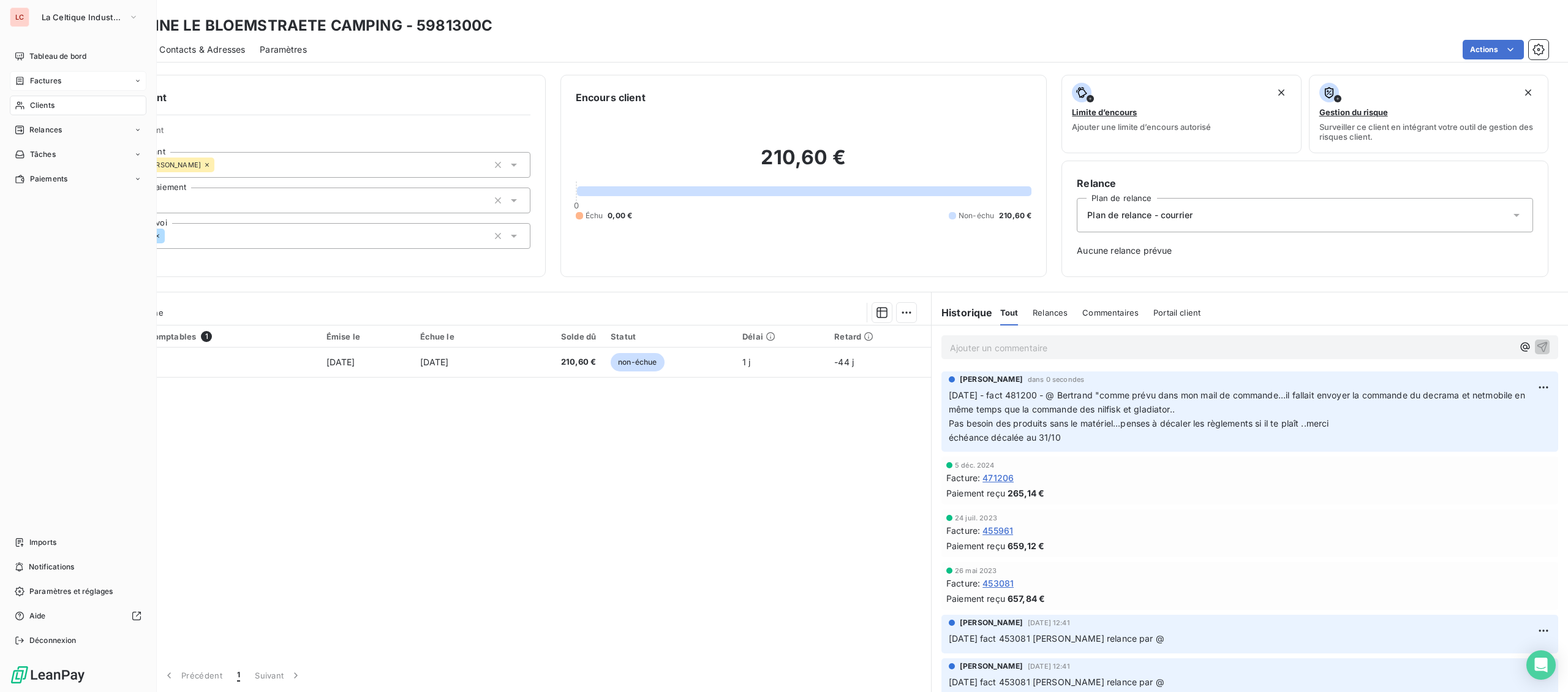
click at [55, 76] on span "Factures" at bounding box center [45, 81] width 31 height 11
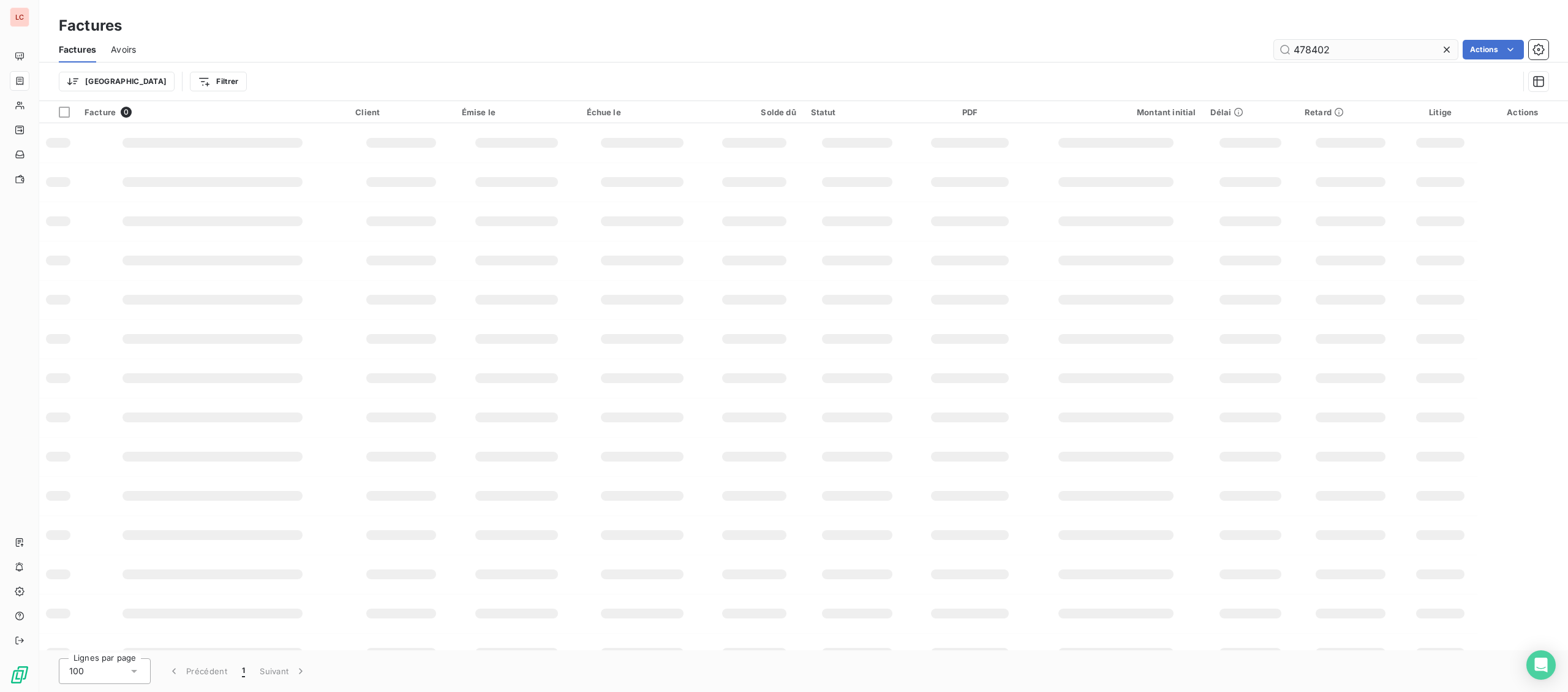
click at [1275, 49] on input "478402" at bounding box center [1366, 49] width 184 height 20
type input "475222"
